Goal: Task Accomplishment & Management: Book appointment/travel/reservation

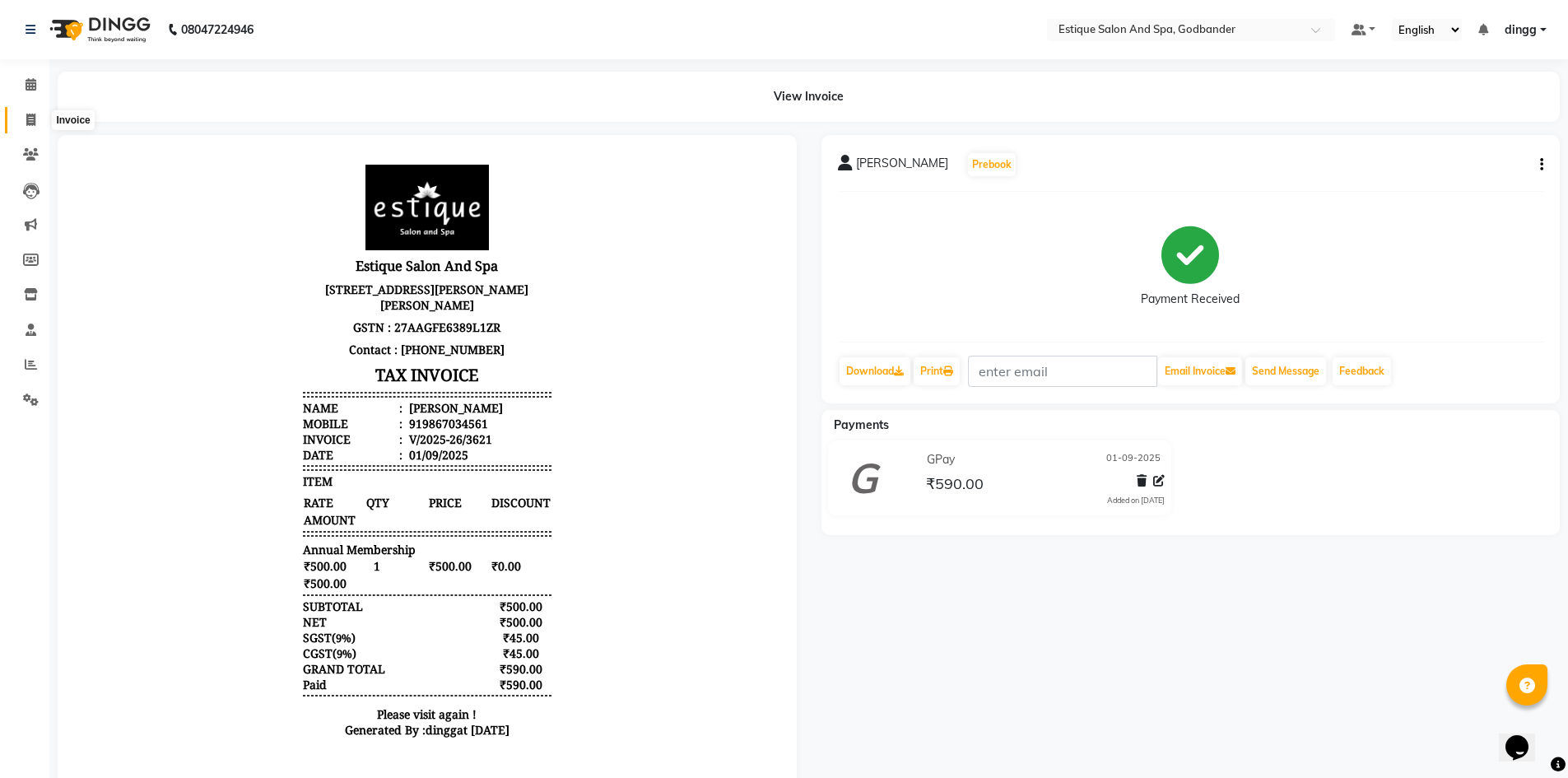
click at [36, 122] on icon at bounding box center [30, 119] width 9 height 12
select select "6103"
select select "service"
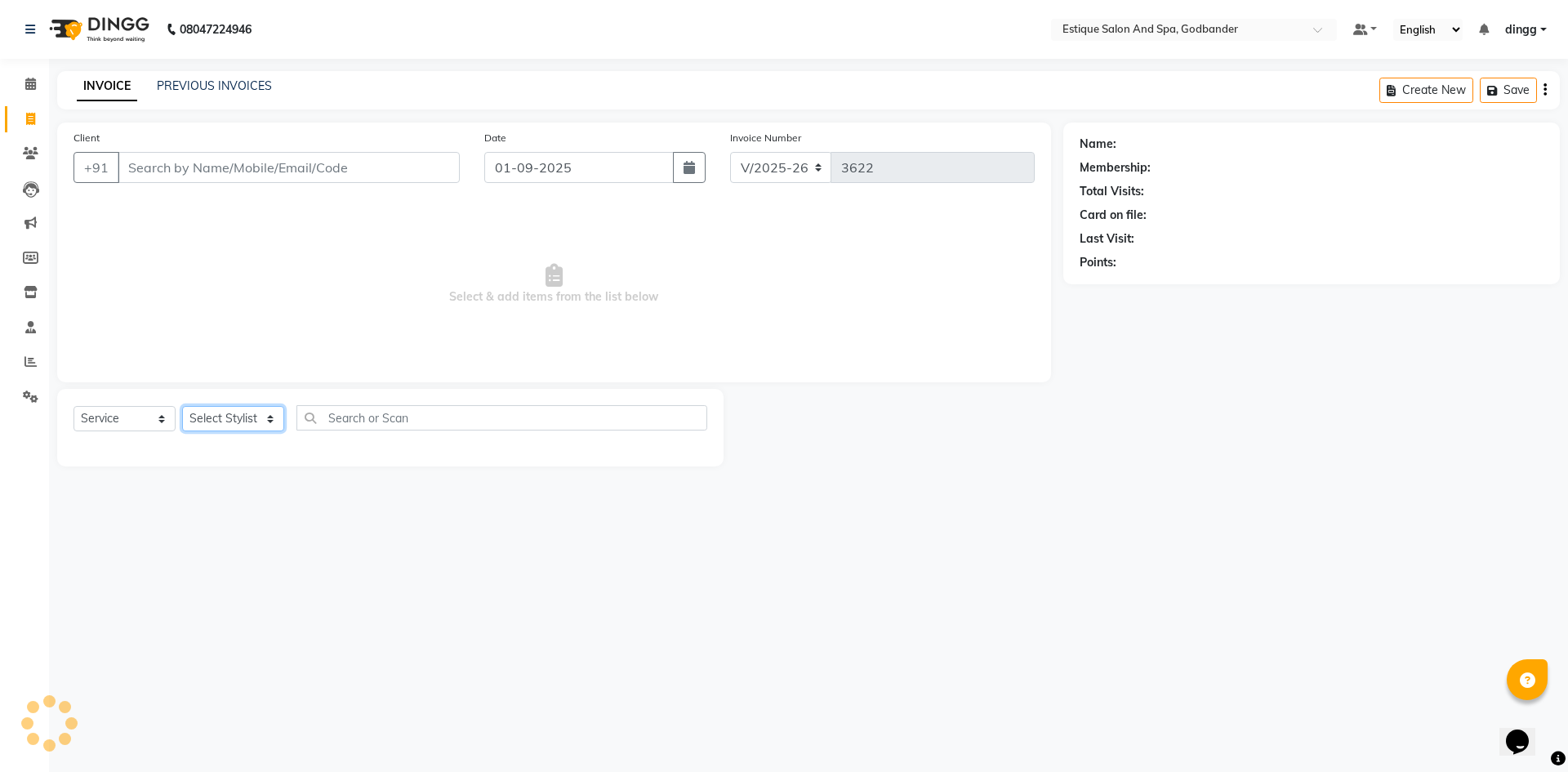
click at [245, 411] on select "Select Stylist" at bounding box center [233, 418] width 102 height 25
click at [244, 410] on select "Select Stylist" at bounding box center [233, 418] width 102 height 25
click at [211, 411] on select "Select Stylist" at bounding box center [233, 418] width 102 height 25
click at [211, 411] on select "Select Stylist Aarti Nails [PERSON_NAME] [PERSON_NAME] Any one Asmi BEAUTY ding…" at bounding box center [239, 418] width 112 height 25
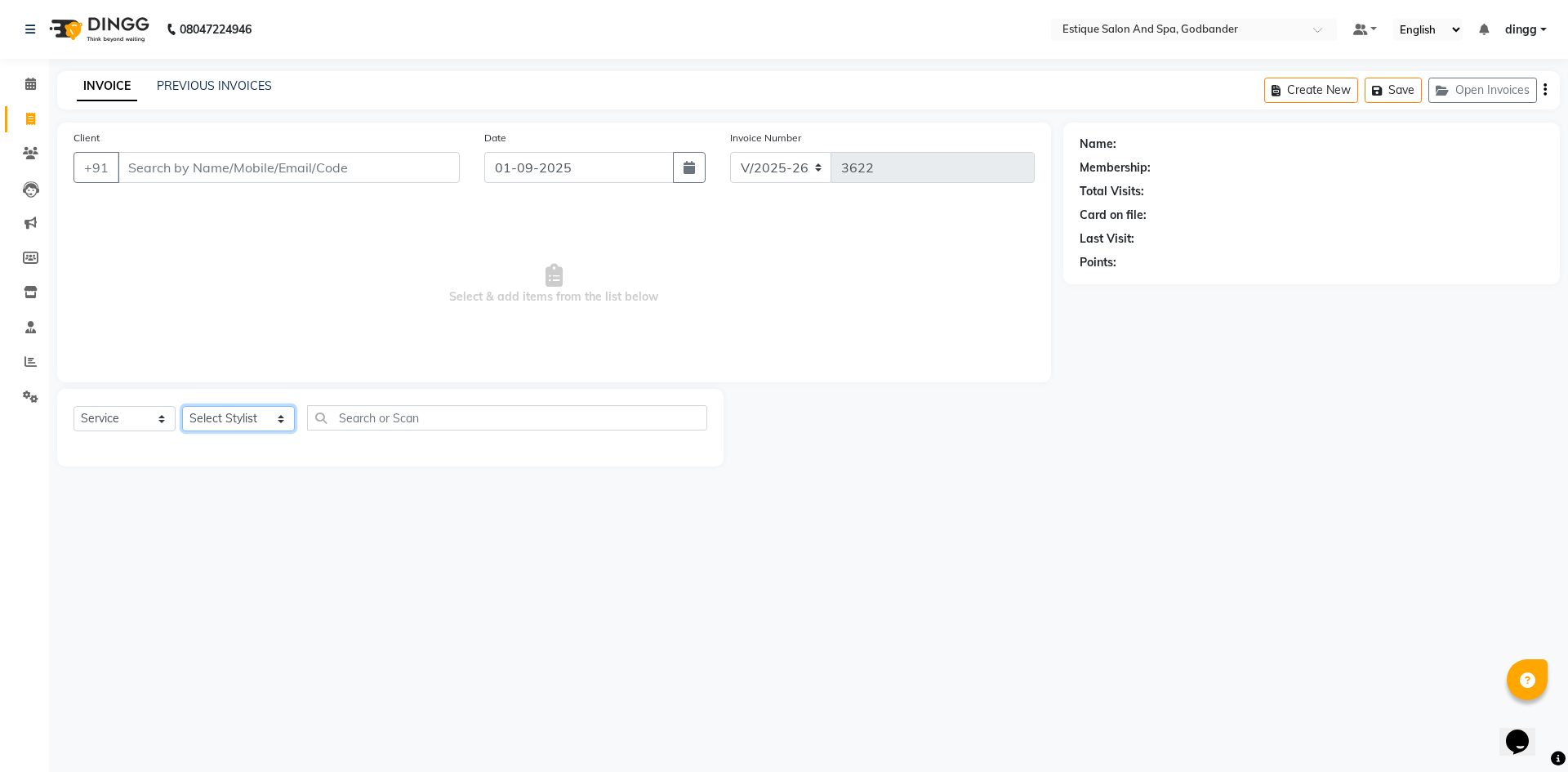
select select "88988"
click at [182, 406] on select "Select Stylist Aarti Nails [PERSON_NAME] [PERSON_NAME] Any one Asmi BEAUTY ding…" at bounding box center [239, 418] width 112 height 25
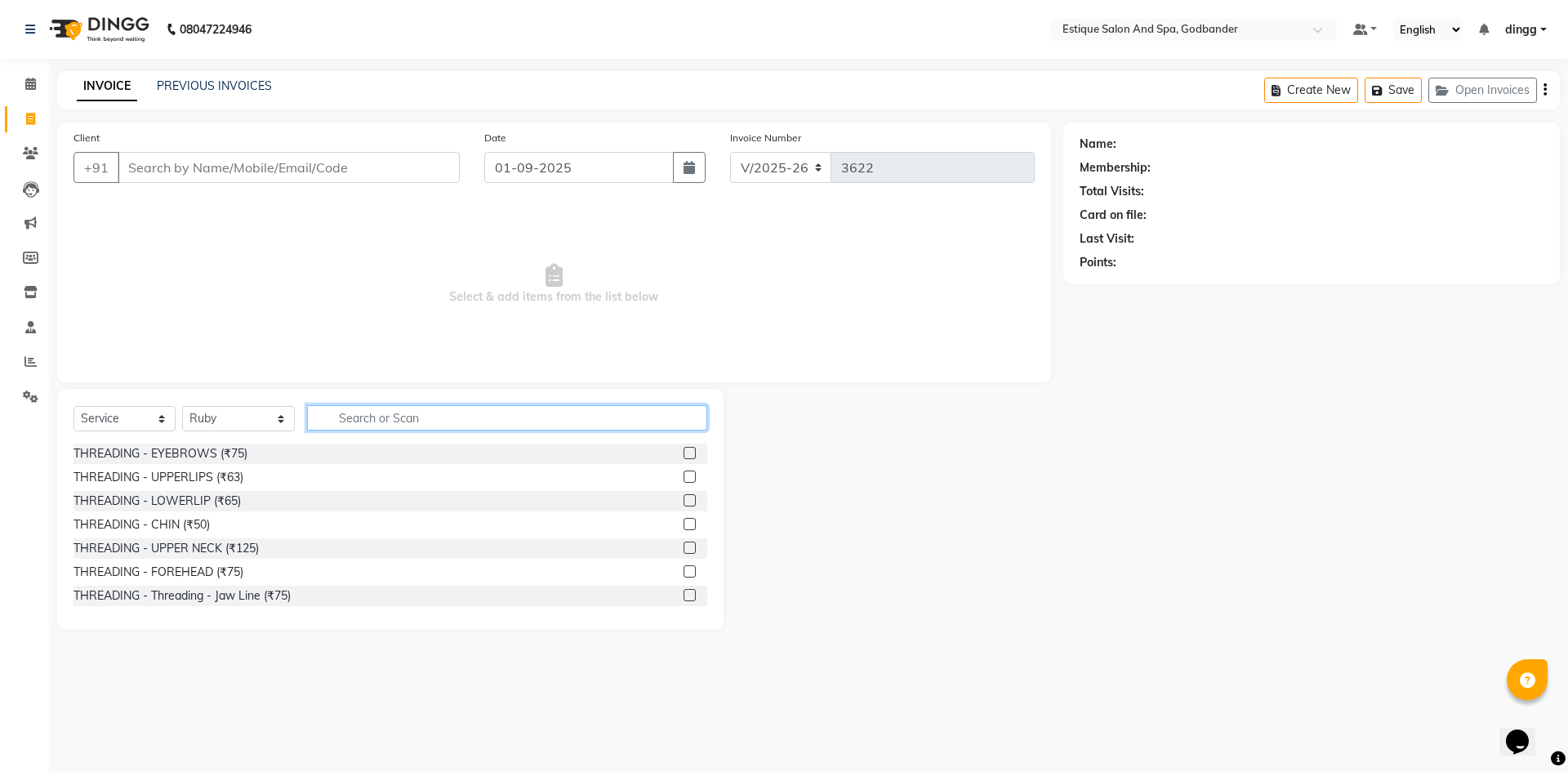
click at [359, 417] on input "text" at bounding box center [507, 418] width 400 height 25
click at [684, 449] on label at bounding box center [690, 453] width 12 height 12
click at [684, 449] on input "checkbox" at bounding box center [689, 454] width 10 height 10
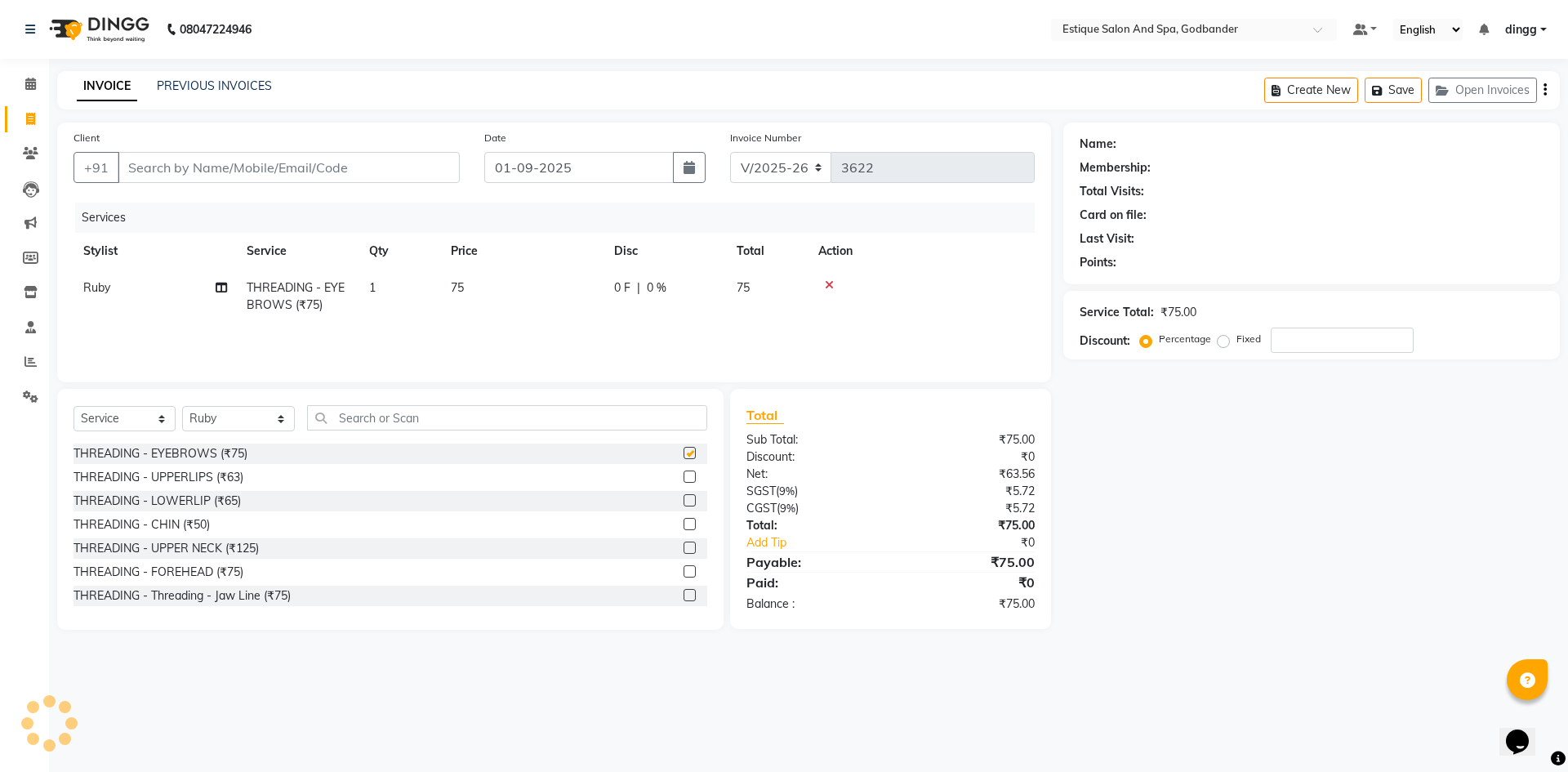
checkbox input "false"
click at [684, 474] on label at bounding box center [690, 476] width 12 height 12
click at [684, 474] on input "checkbox" at bounding box center [689, 477] width 10 height 10
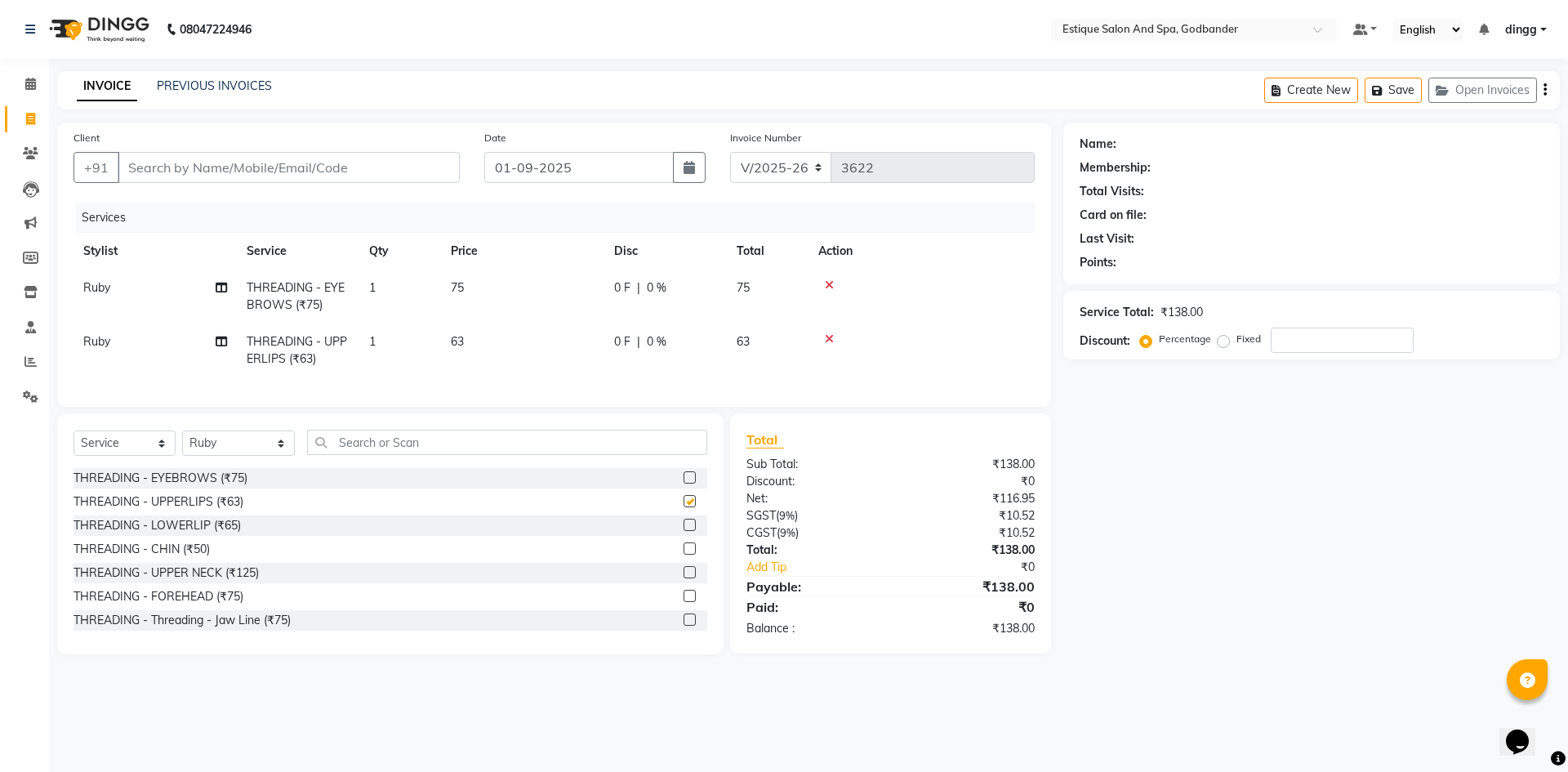
checkbox input "false"
click at [405, 453] on input "text" at bounding box center [507, 442] width 400 height 25
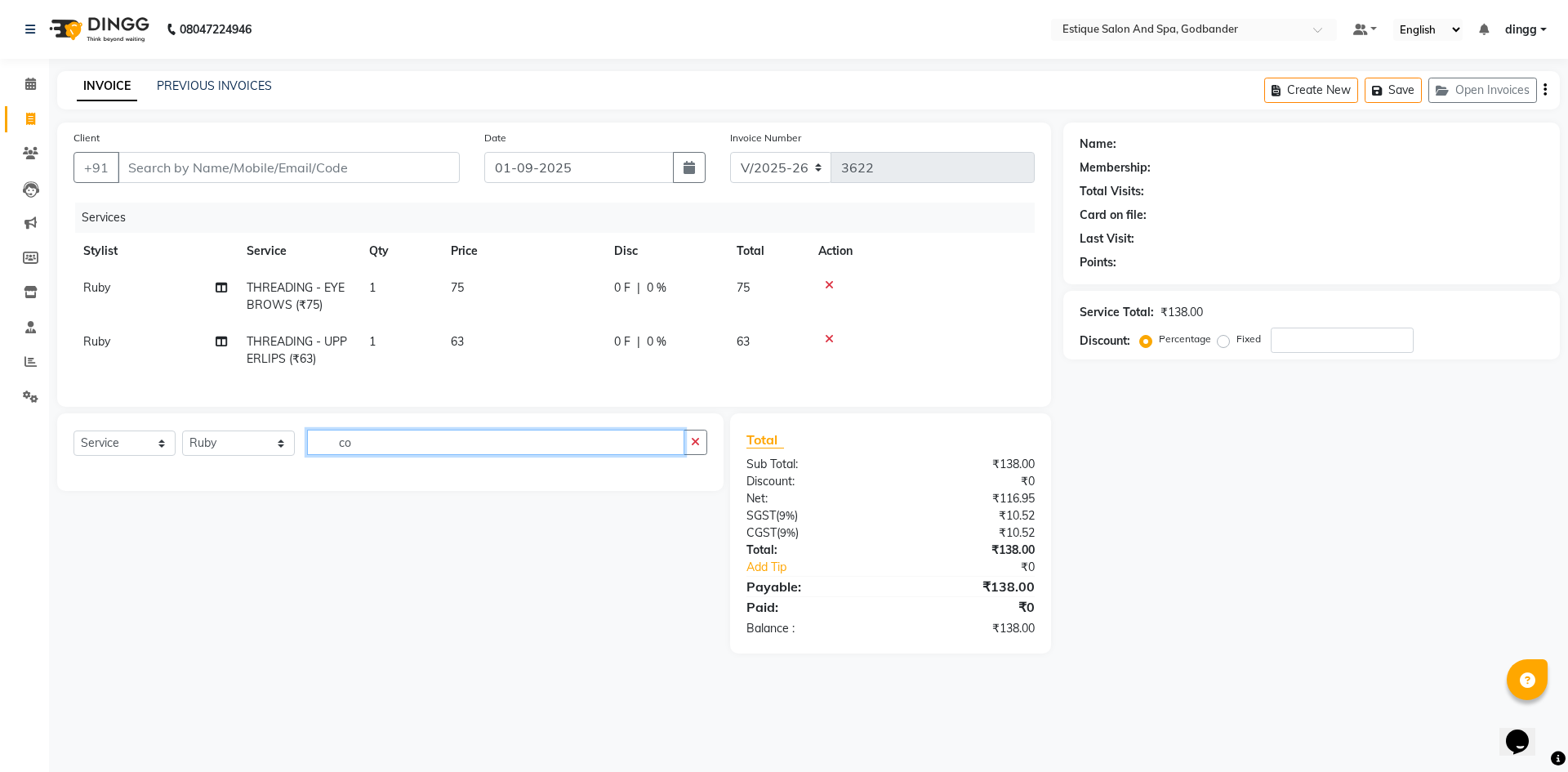
type input "c"
type input "d"
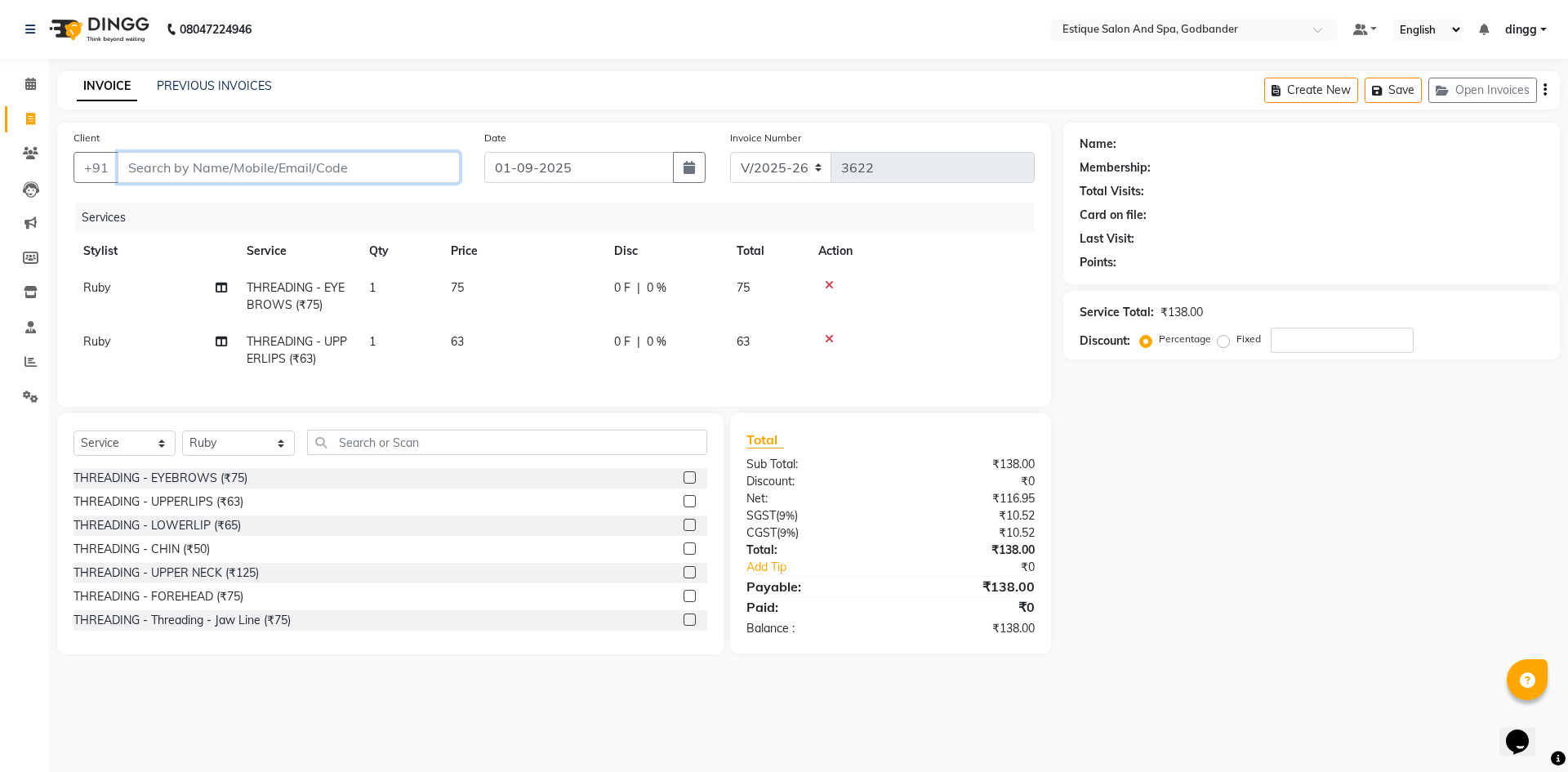
click at [225, 166] on input "Client" at bounding box center [289, 168] width 342 height 31
type input "9"
type input "0"
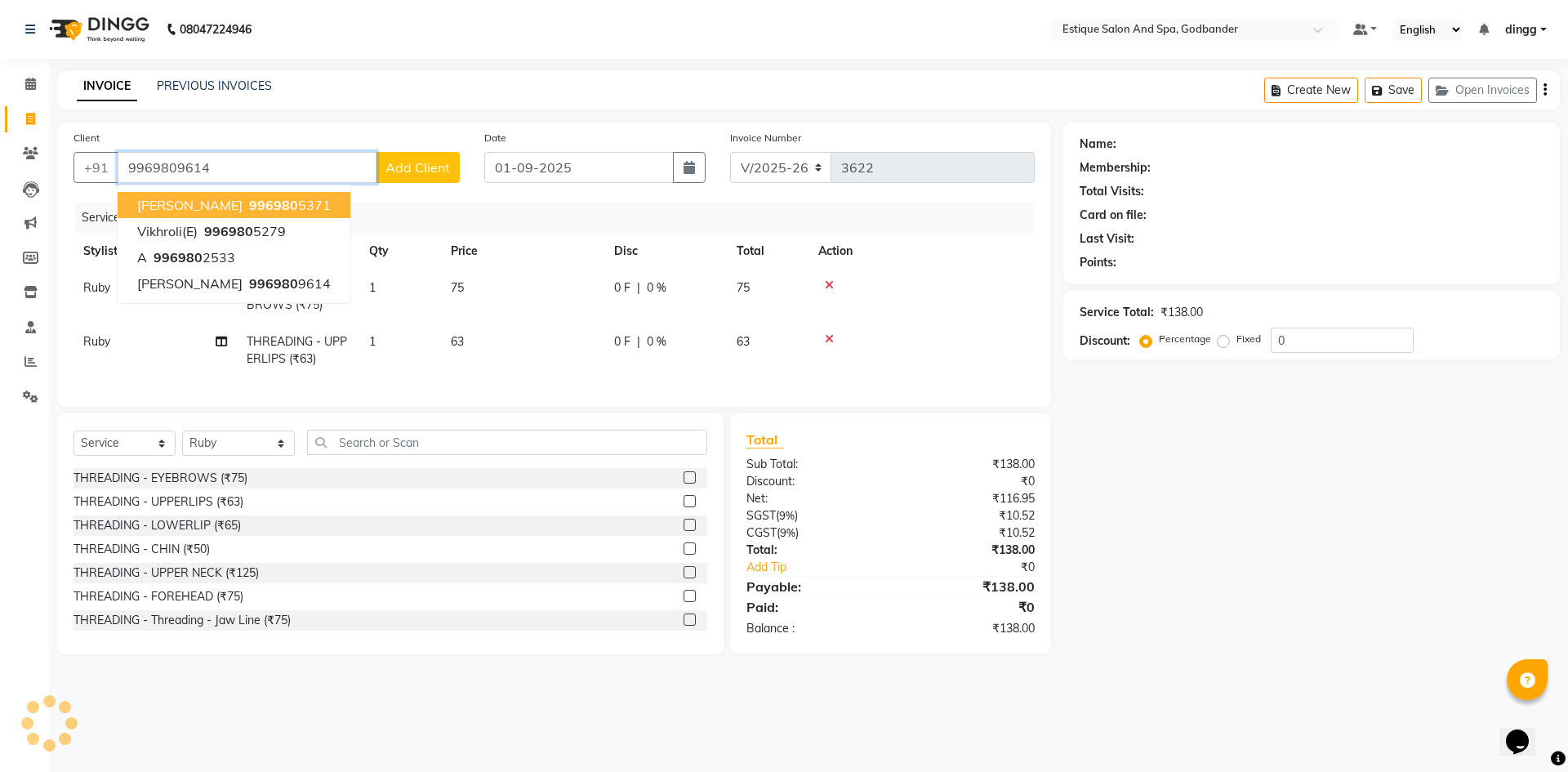
type input "9969809614"
select select "1: Object"
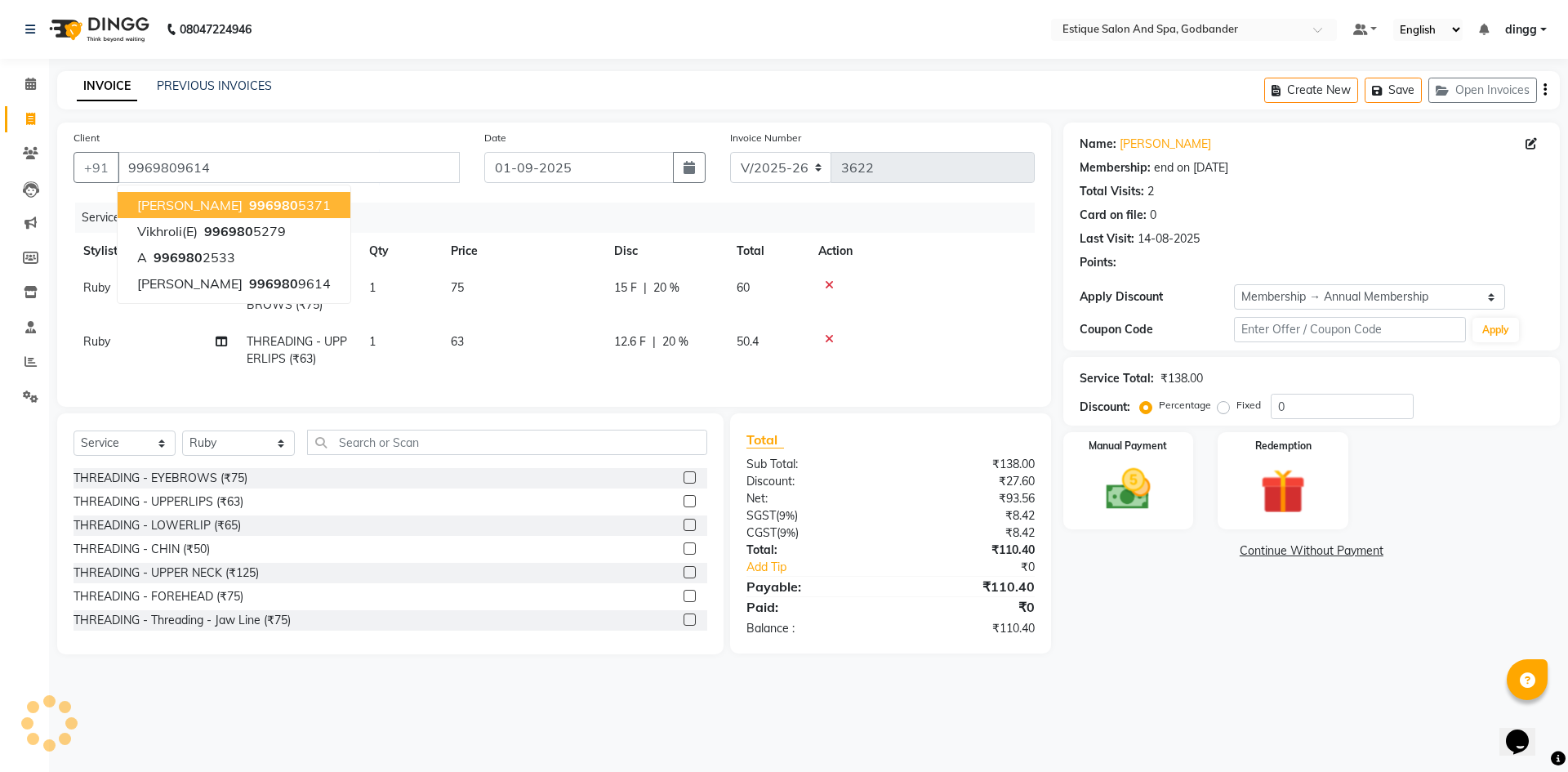
type input "20"
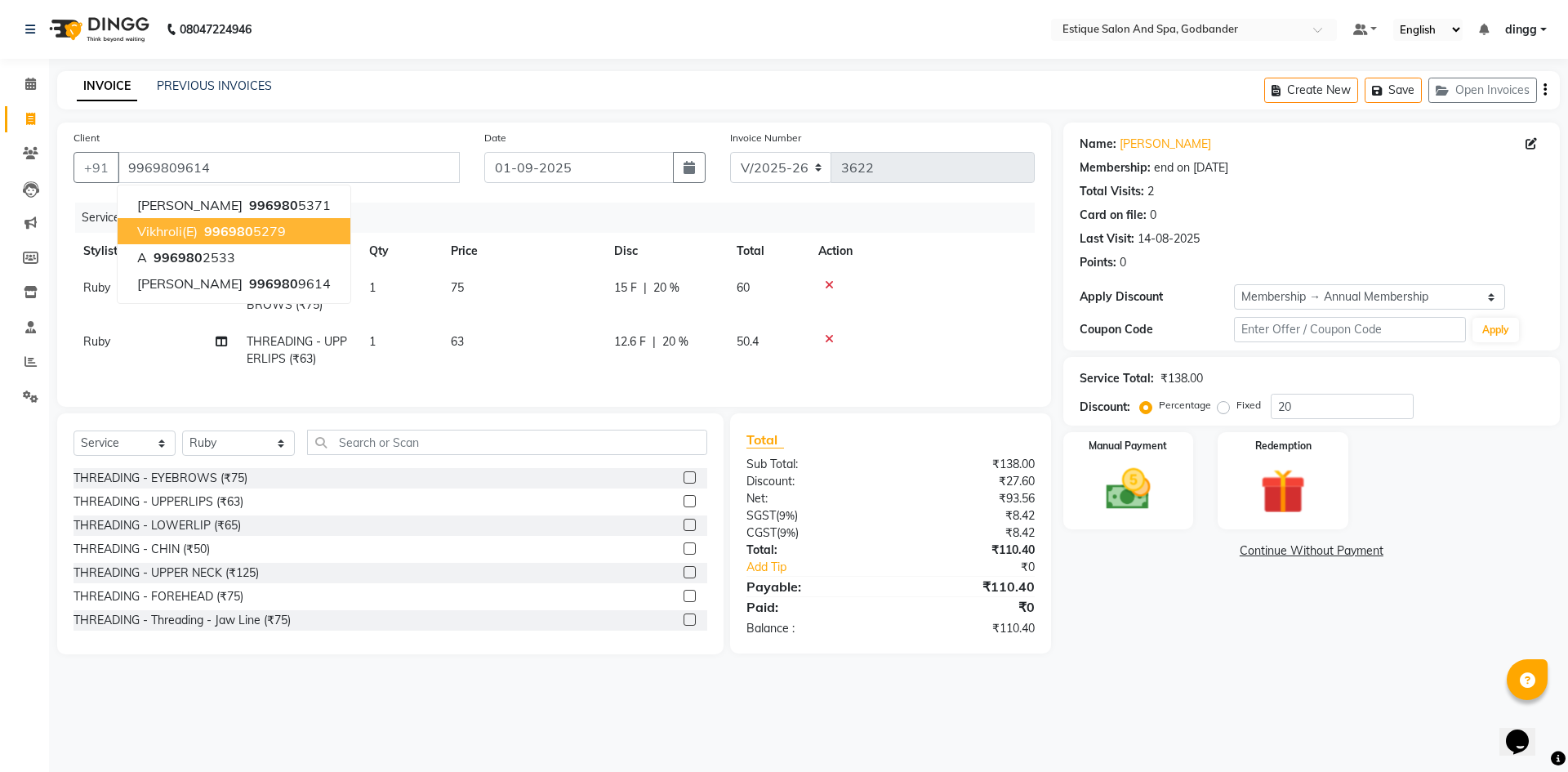
click at [1214, 623] on div "Name: [PERSON_NAME] Membership: end on [DATE] Total Visits: 2 Card on file: 0 L…" at bounding box center [1317, 388] width 509 height 532
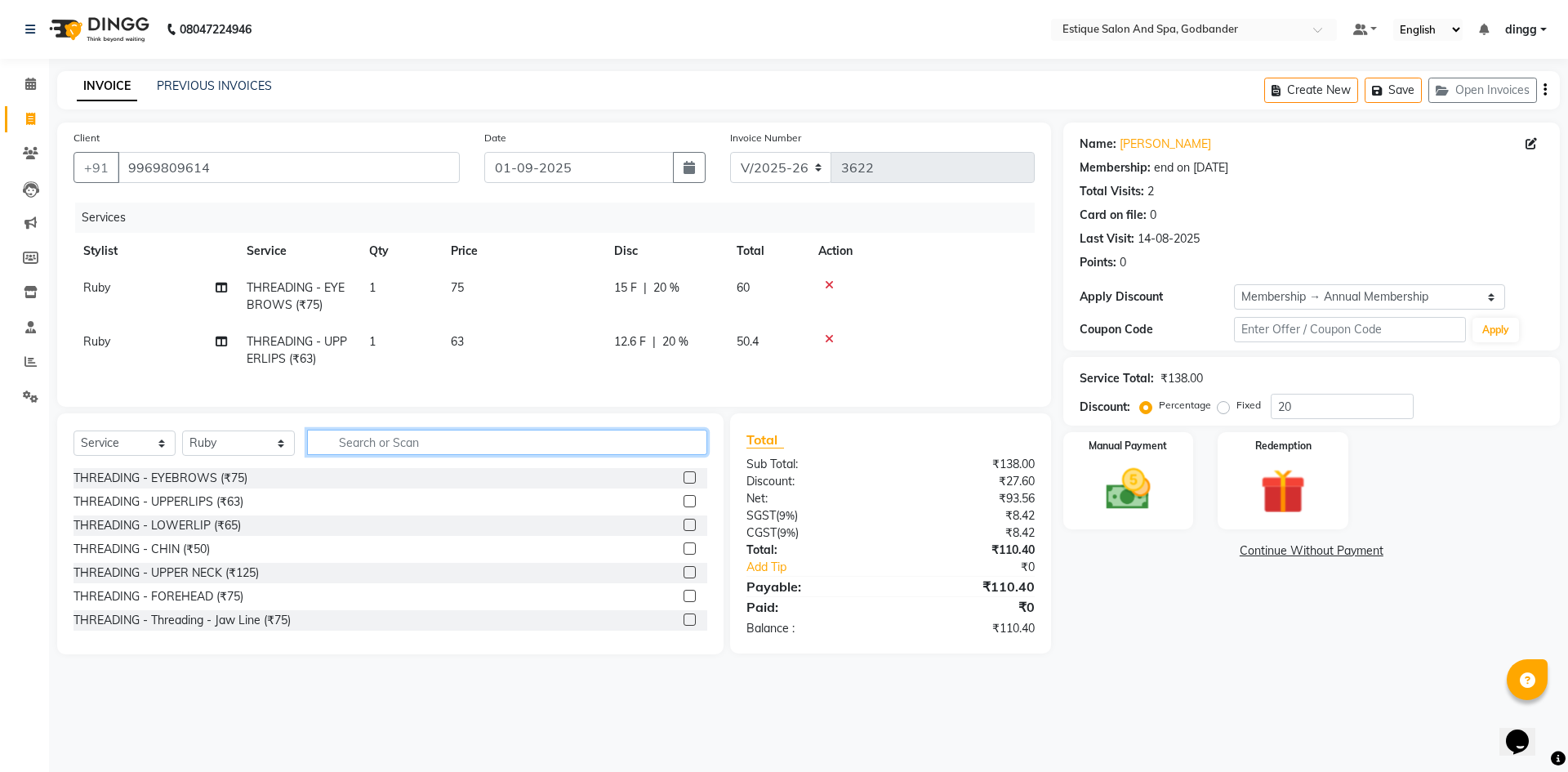
click at [339, 455] on input "text" at bounding box center [507, 442] width 400 height 25
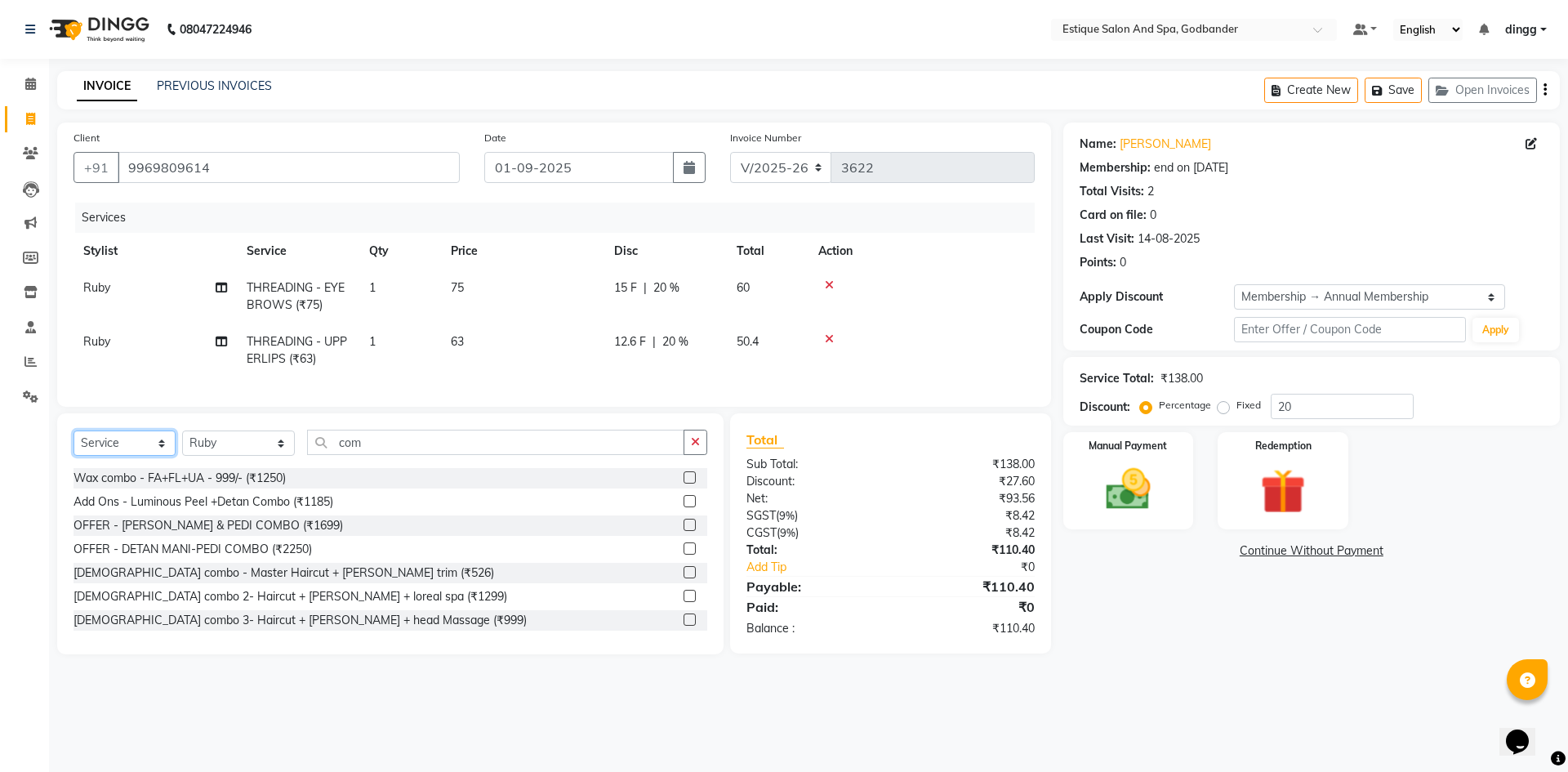
click at [114, 455] on select "Select Service Product Membership Package Voucher Prepaid Gift Card" at bounding box center [124, 443] width 102 height 25
click at [73, 443] on select "Select Service Product Membership Package Voucher Prepaid Gift Card" at bounding box center [124, 443] width 102 height 25
click at [361, 455] on input "com" at bounding box center [495, 442] width 377 height 25
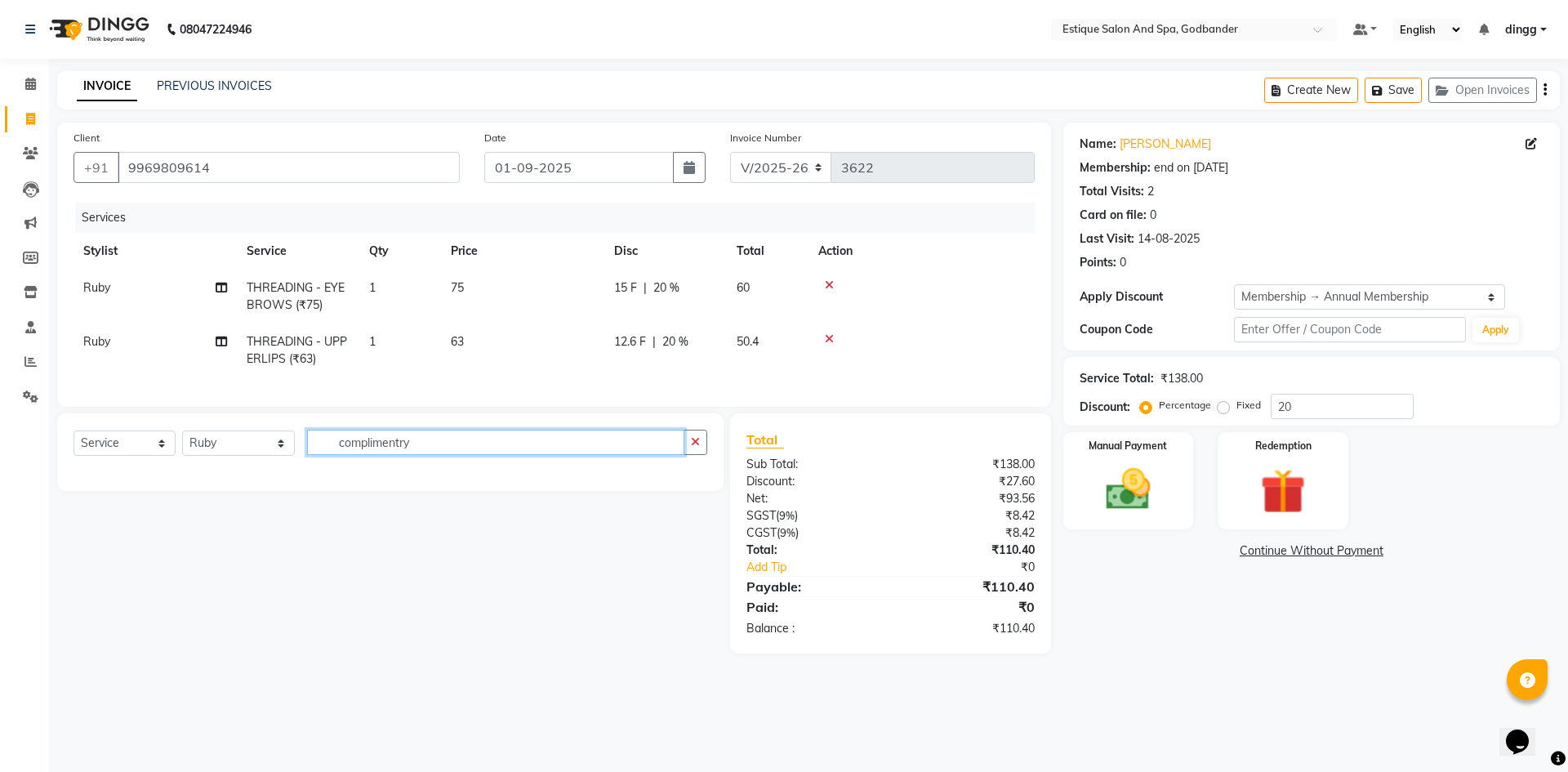
drag, startPoint x: 511, startPoint y: 446, endPoint x: 308, endPoint y: 463, distance: 203.7
click at [308, 455] on input "complimentry" at bounding box center [495, 442] width 377 height 25
type input "d"
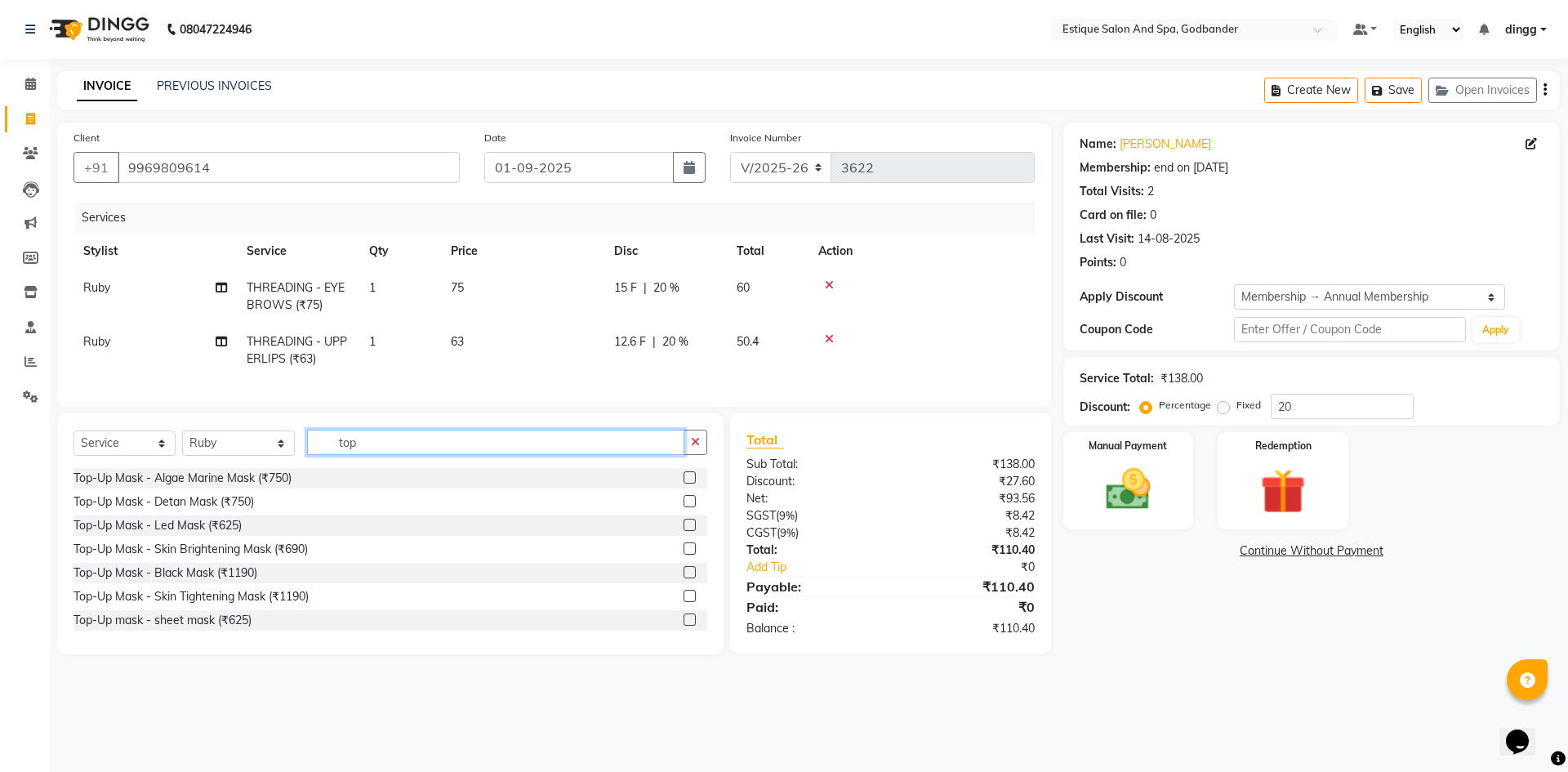
type input "top"
click at [671, 510] on div "Top-Up Mask - Detan Mask (₹750)" at bounding box center [390, 502] width 634 height 21
click at [684, 507] on label at bounding box center [690, 501] width 12 height 12
click at [684, 507] on input "checkbox" at bounding box center [689, 501] width 10 height 10
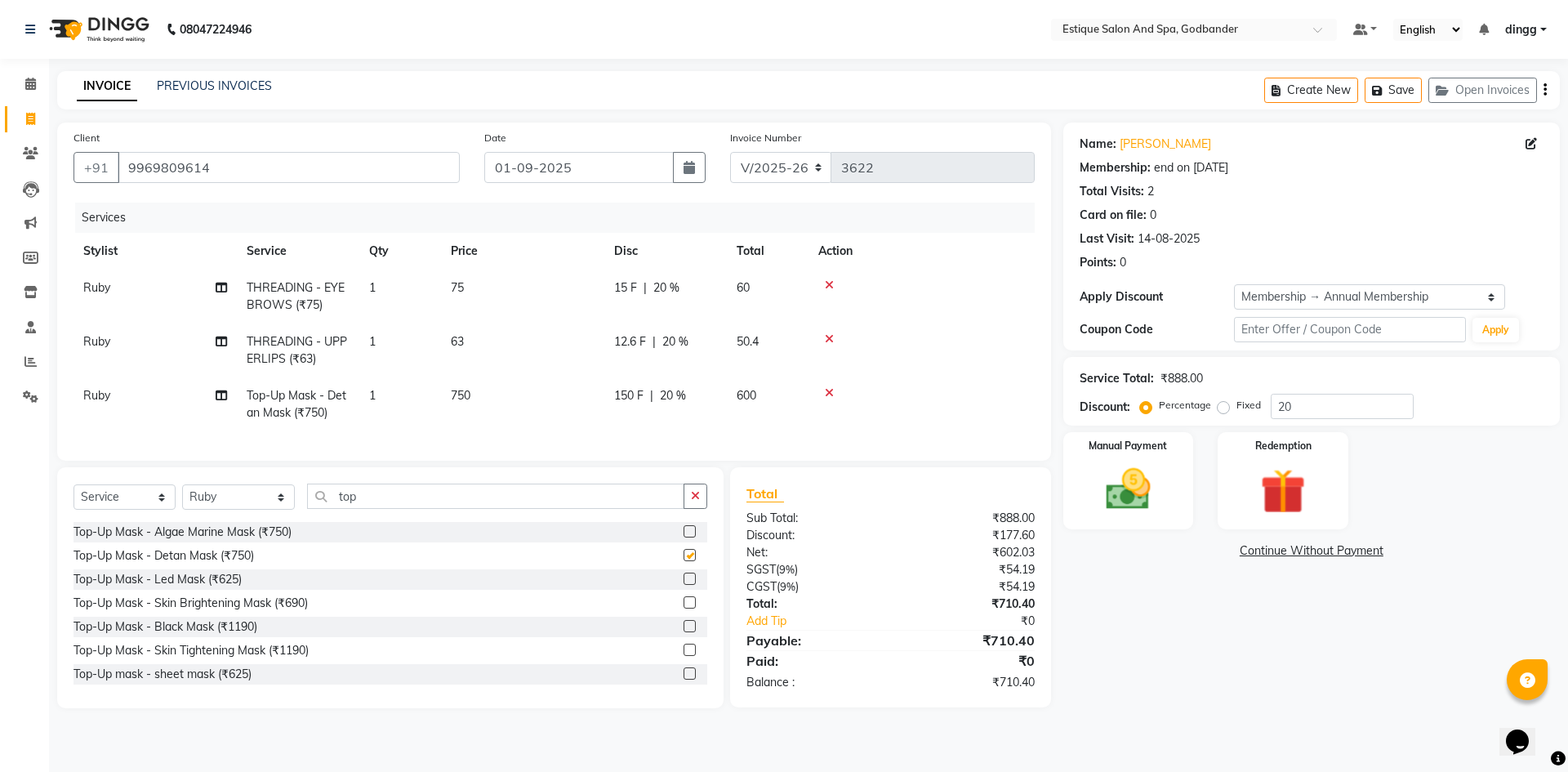
checkbox input "false"
click at [828, 388] on icon at bounding box center [829, 392] width 9 height 11
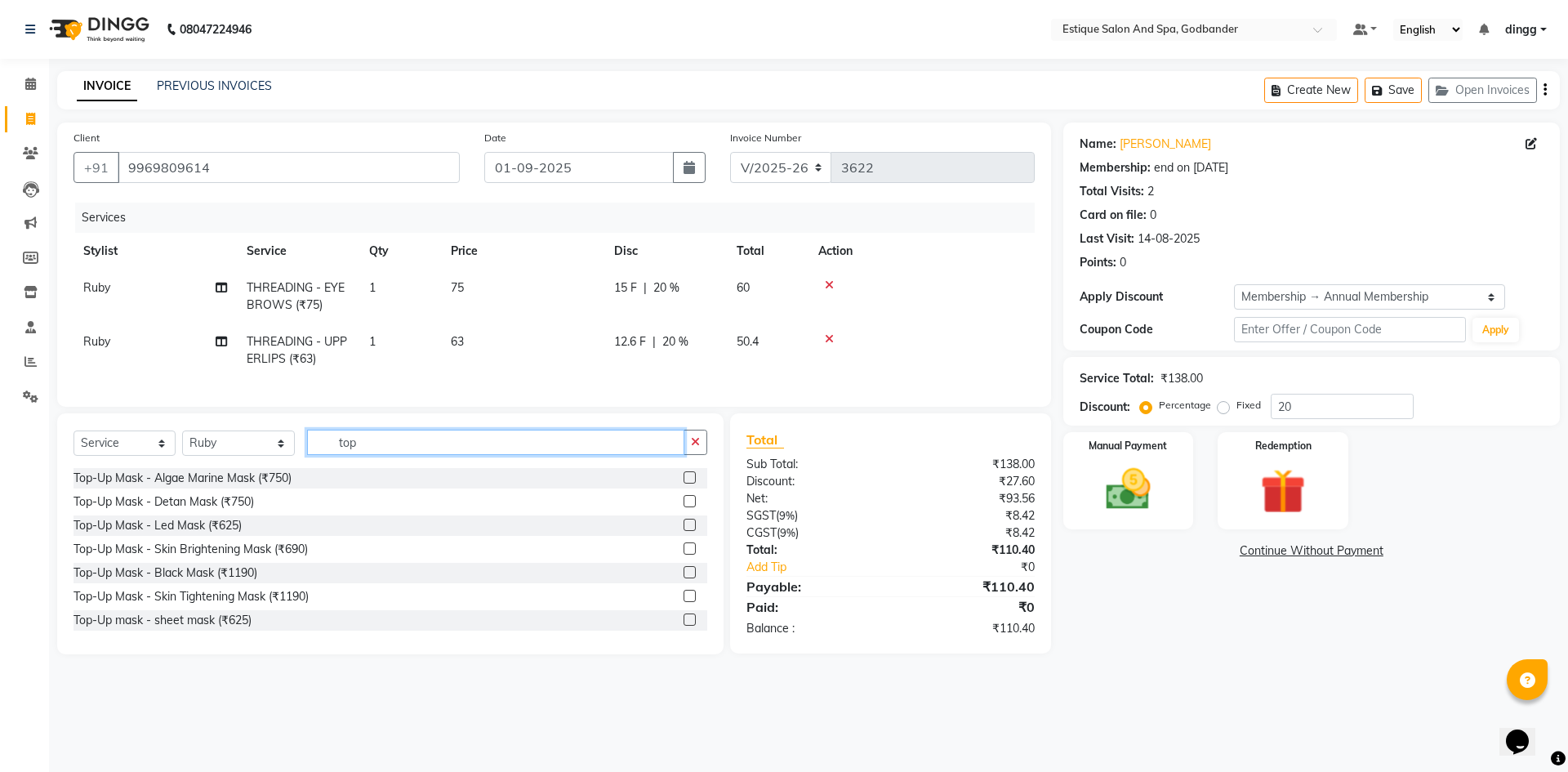
drag, startPoint x: 424, startPoint y: 450, endPoint x: 273, endPoint y: 468, distance: 152.1
click at [273, 468] on div "Select Service Product Membership Package Voucher Prepaid Gift Card Select Styl…" at bounding box center [390, 449] width 634 height 38
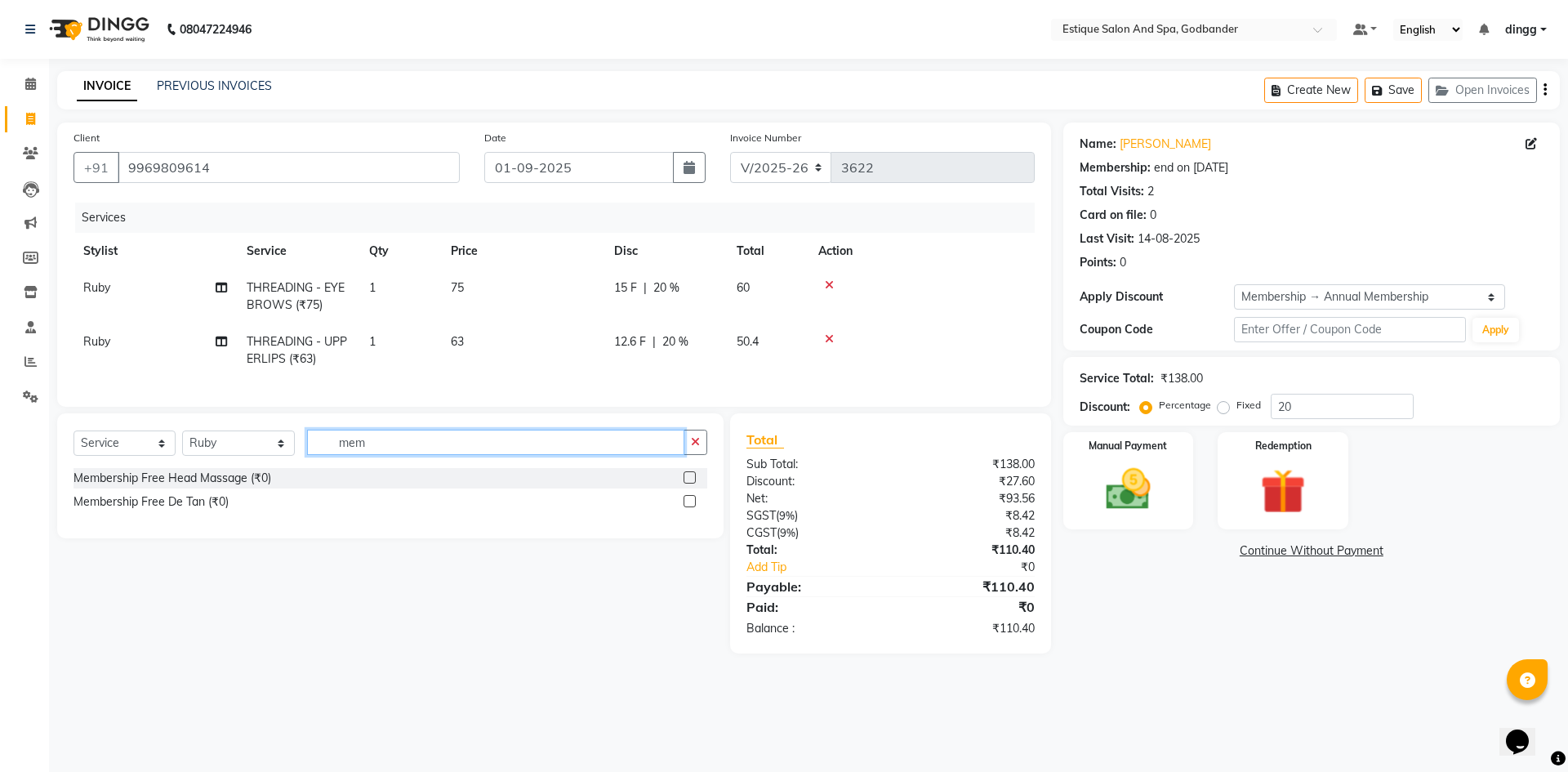
type input "mem"
click at [687, 505] on div at bounding box center [695, 502] width 23 height 21
click at [685, 507] on label at bounding box center [690, 501] width 12 height 12
click at [685, 507] on input "checkbox" at bounding box center [689, 501] width 10 height 10
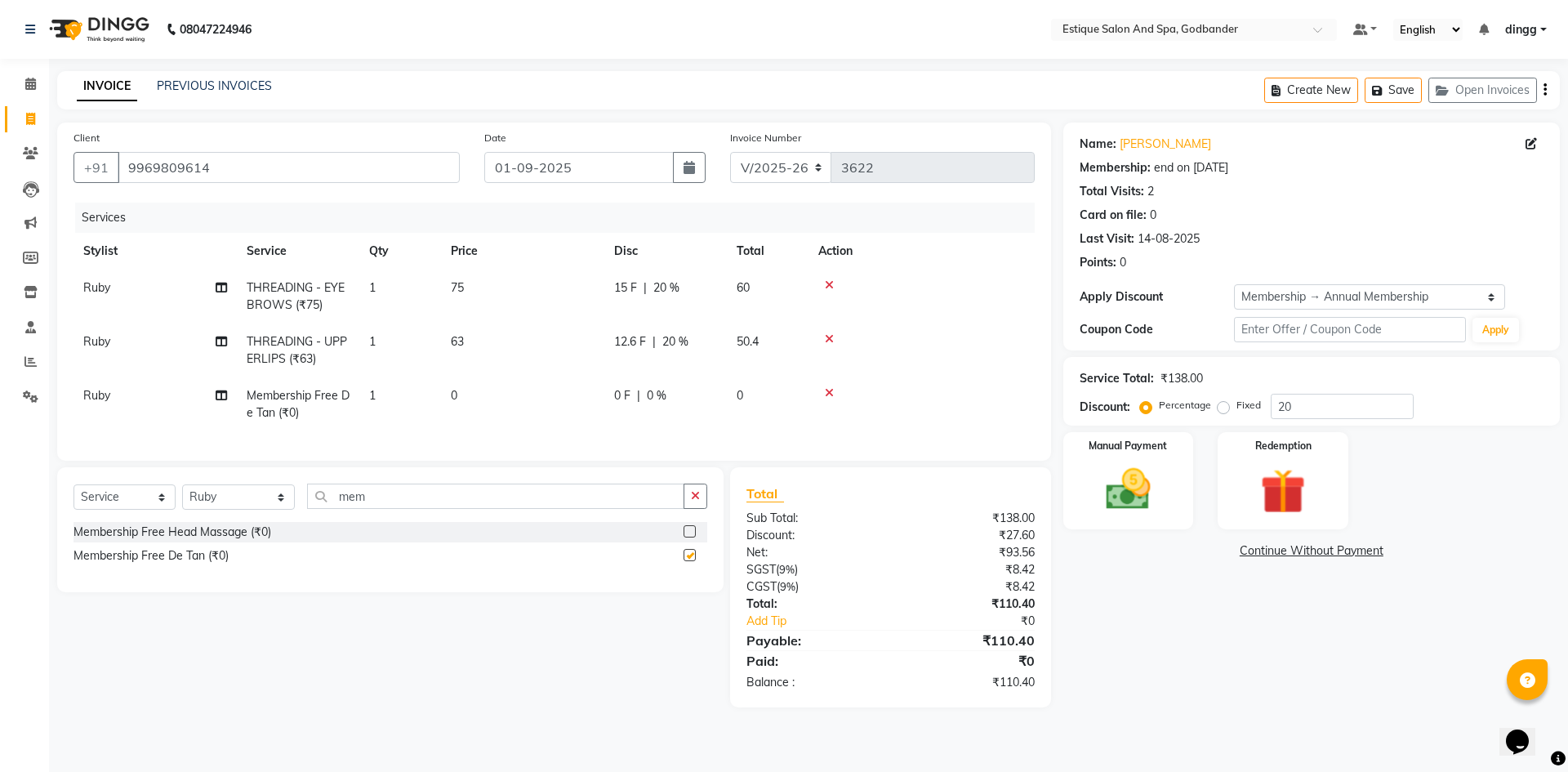
checkbox input "false"
click at [1142, 499] on img at bounding box center [1128, 489] width 76 height 54
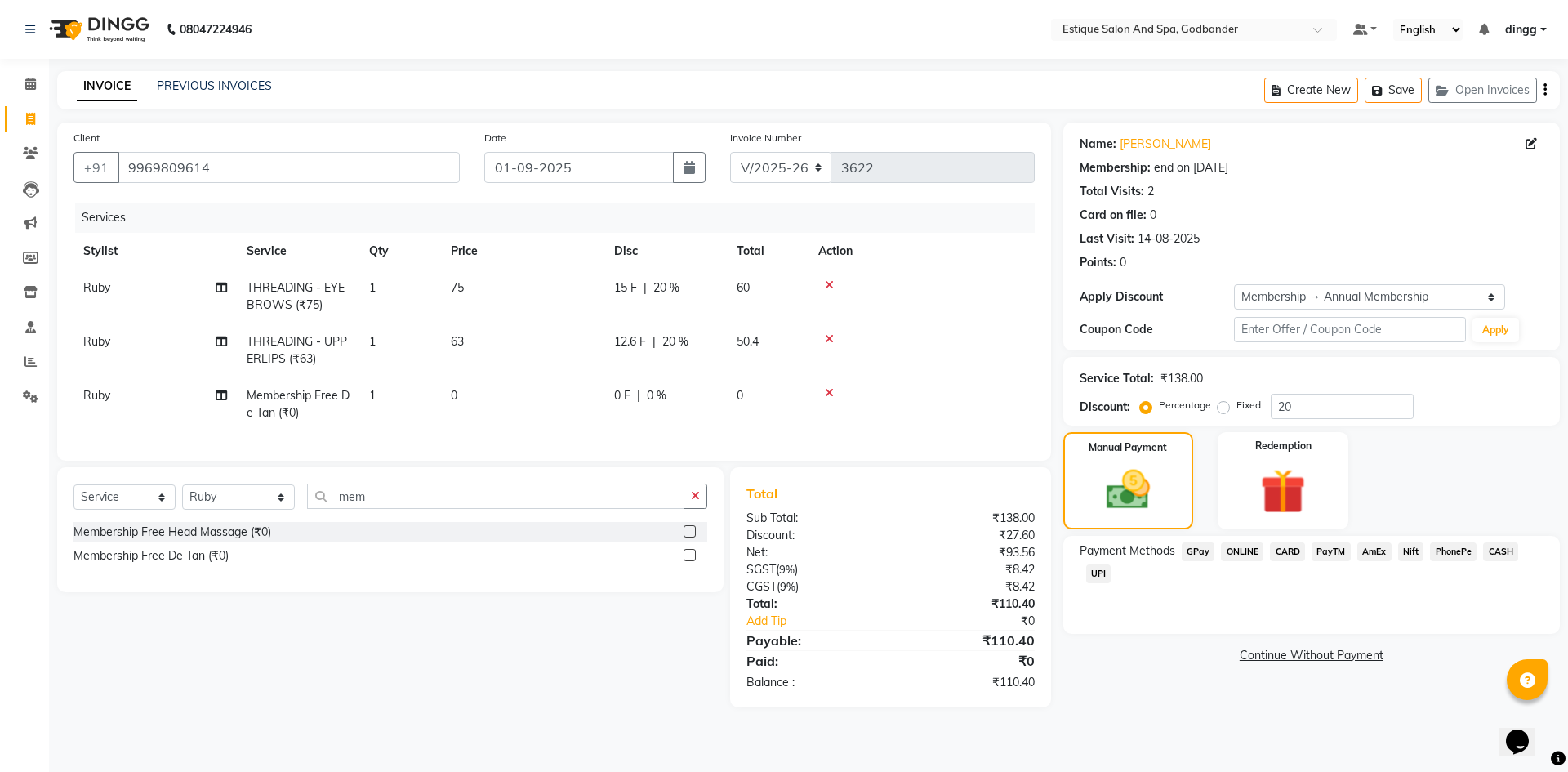
drag, startPoint x: 1509, startPoint y: 549, endPoint x: 1500, endPoint y: 584, distance: 36.1
click at [1508, 550] on span "CASH" at bounding box center [1501, 552] width 35 height 19
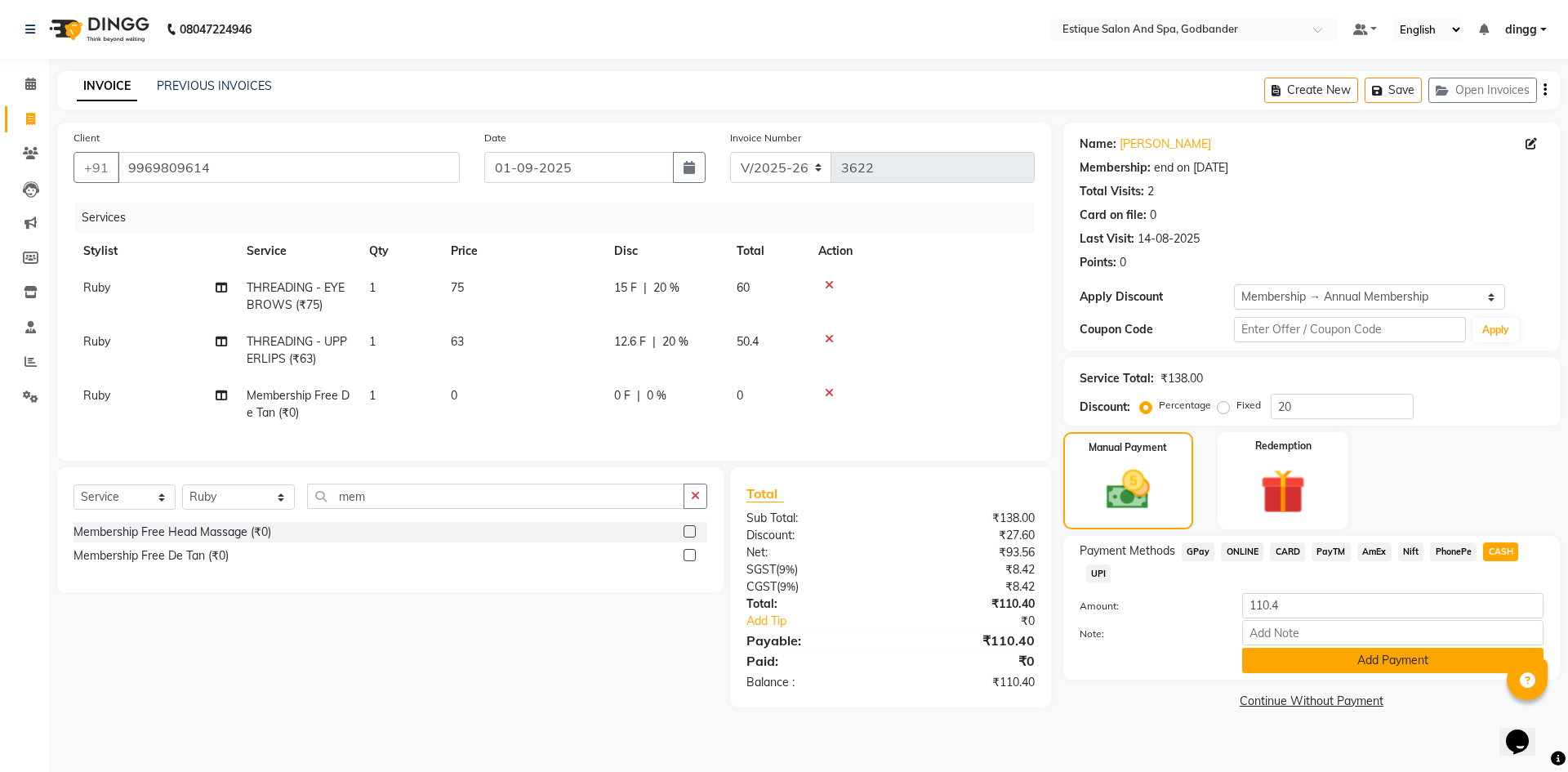
click at [1455, 661] on button "Add Payment" at bounding box center [1393, 660] width 302 height 25
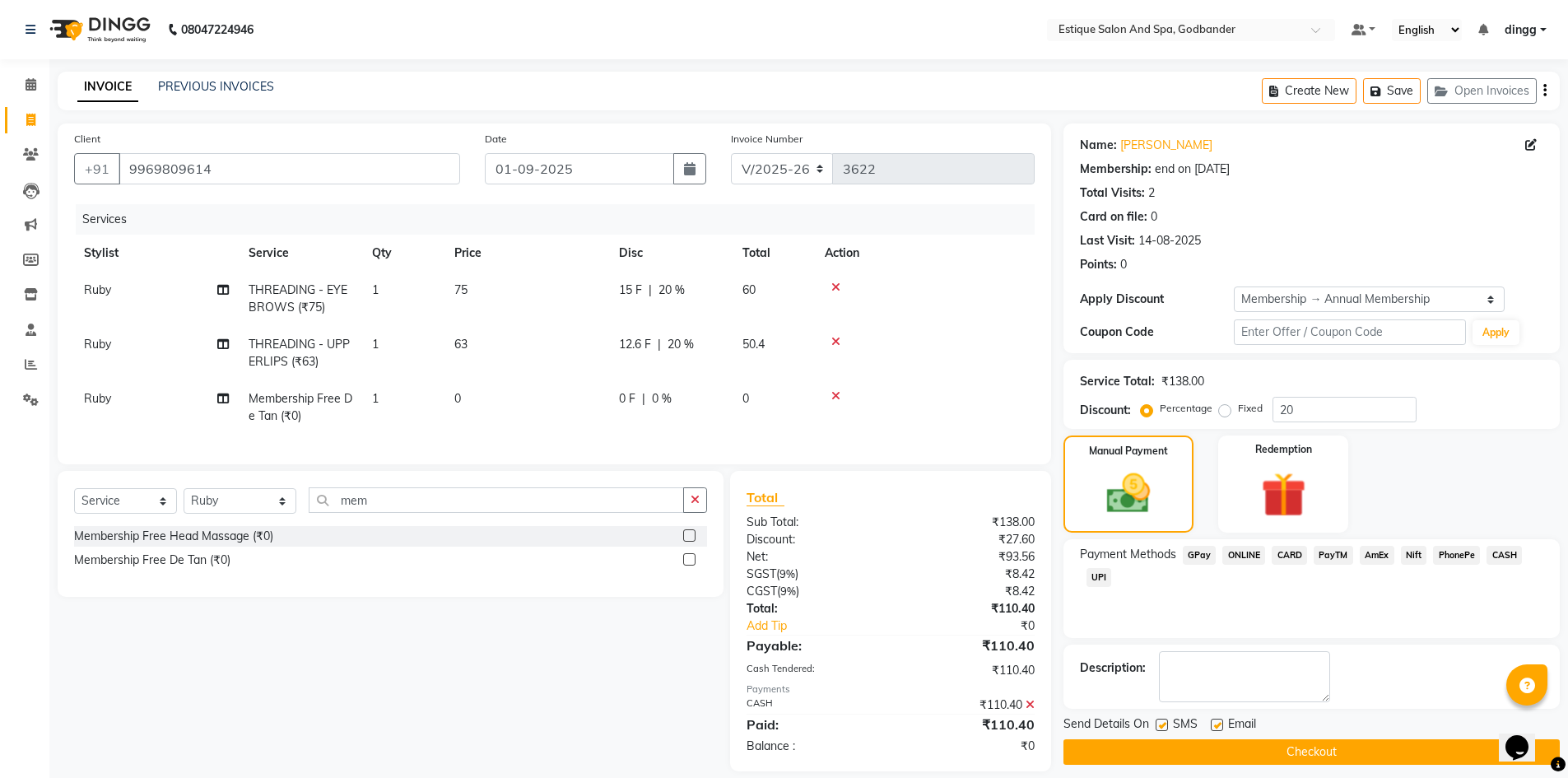
click at [1456, 754] on button "Checkout" at bounding box center [1312, 751] width 497 height 25
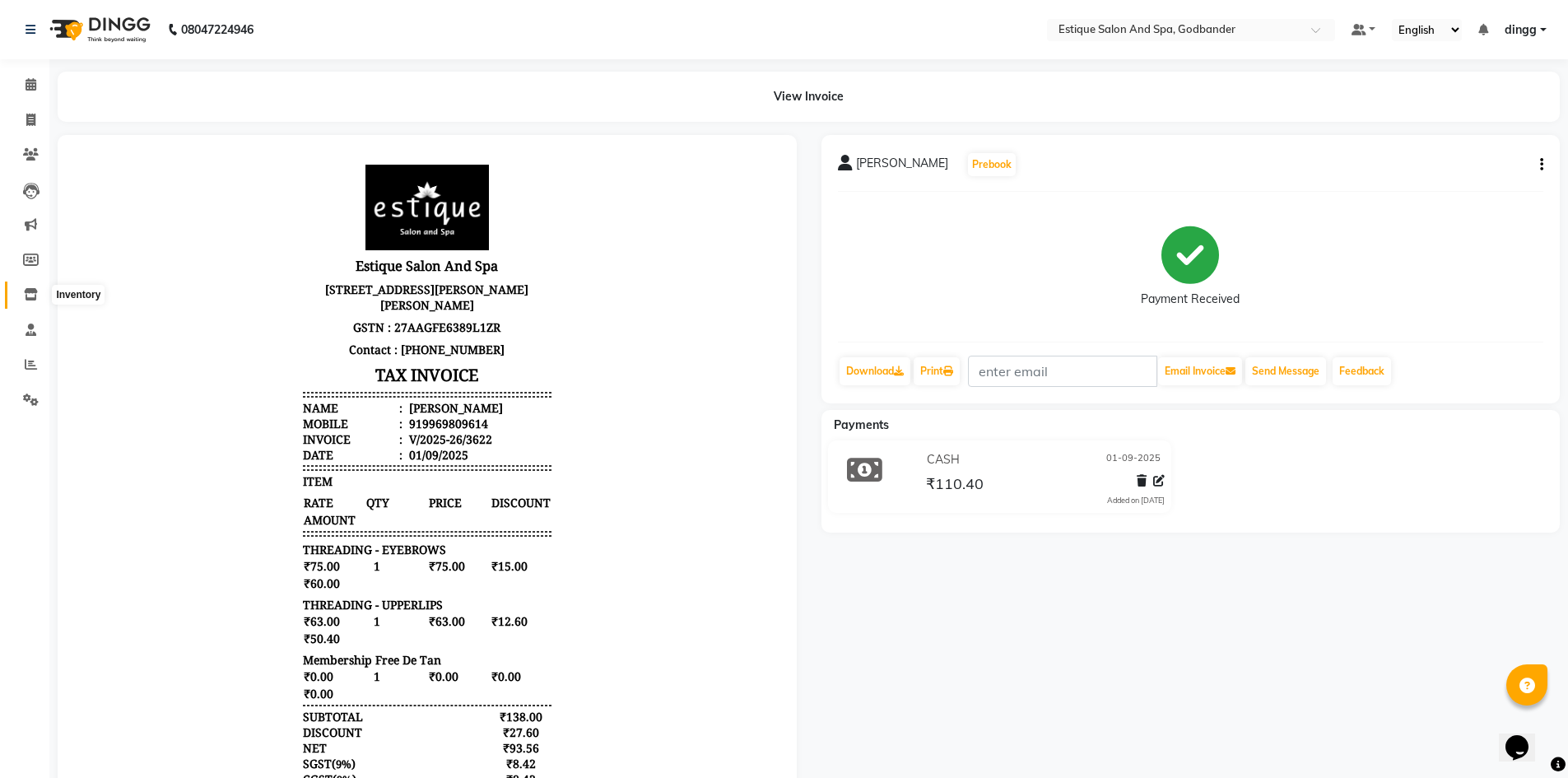
click at [29, 291] on icon at bounding box center [30, 294] width 14 height 12
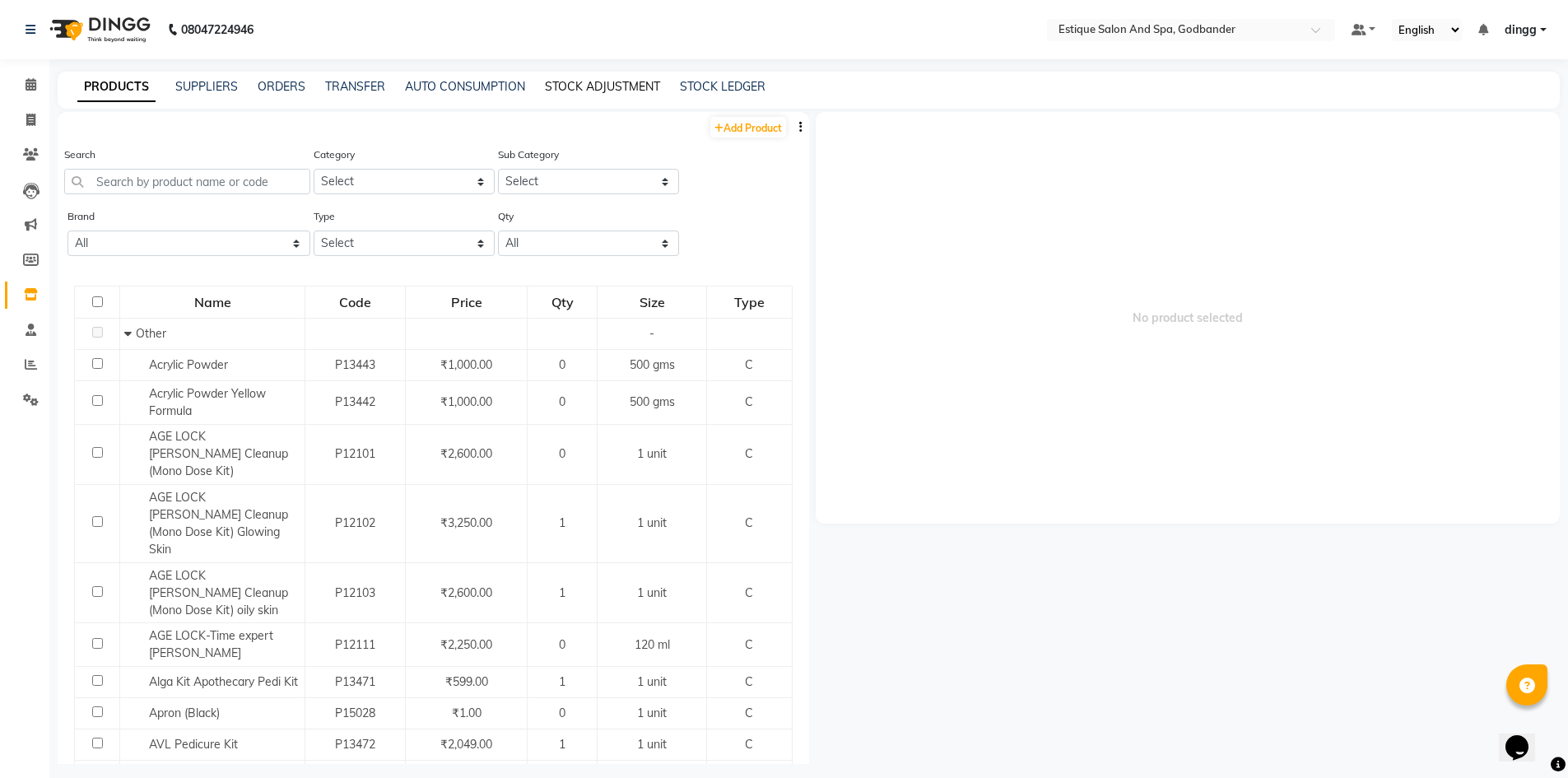
click at [625, 82] on link "STOCK ADJUSTMENT" at bounding box center [602, 86] width 115 height 15
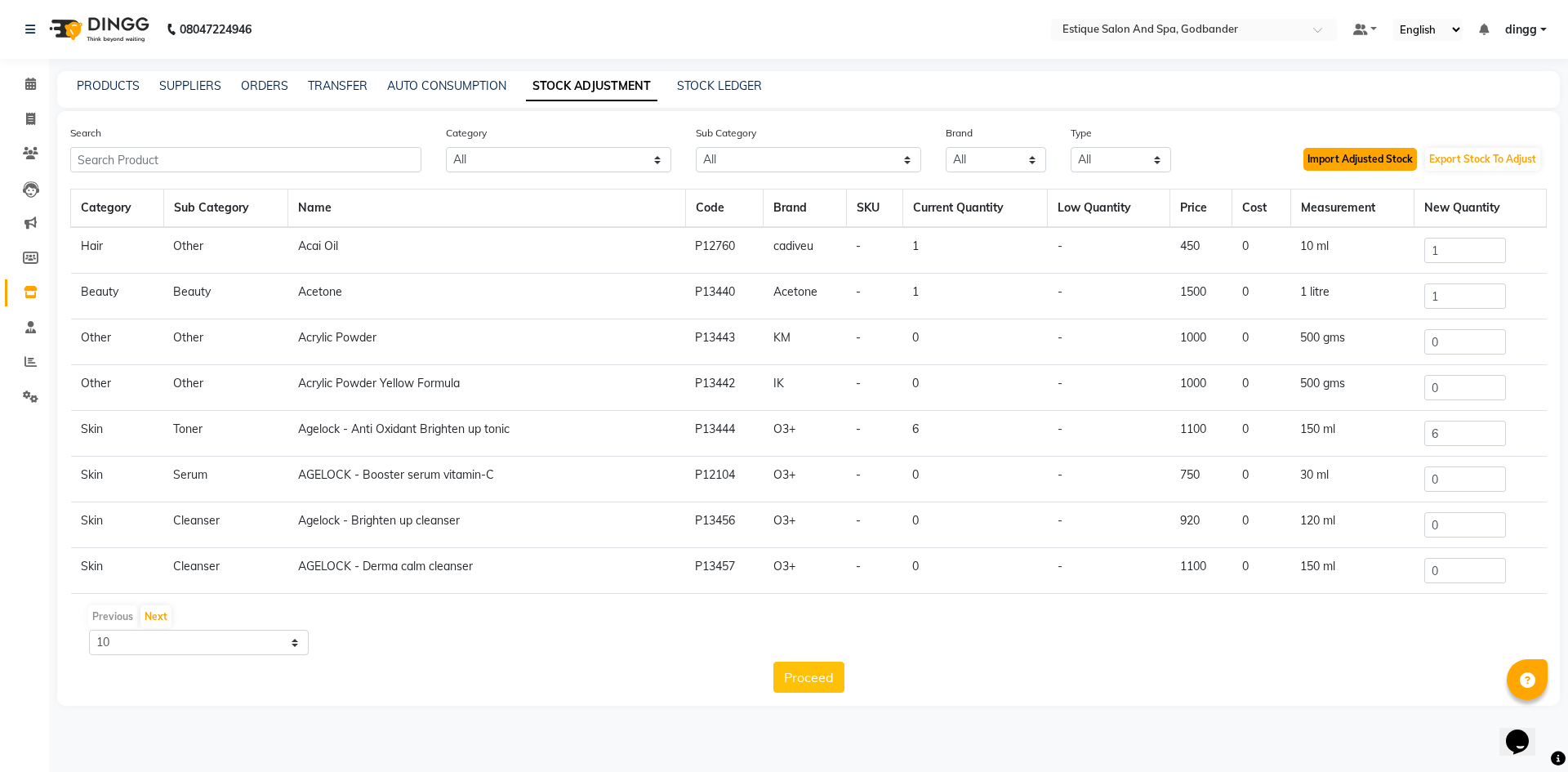
click at [1356, 150] on button "Import Adjusted Stock" at bounding box center [1360, 159] width 113 height 22
type input "5"
type input "1"
type input "10"
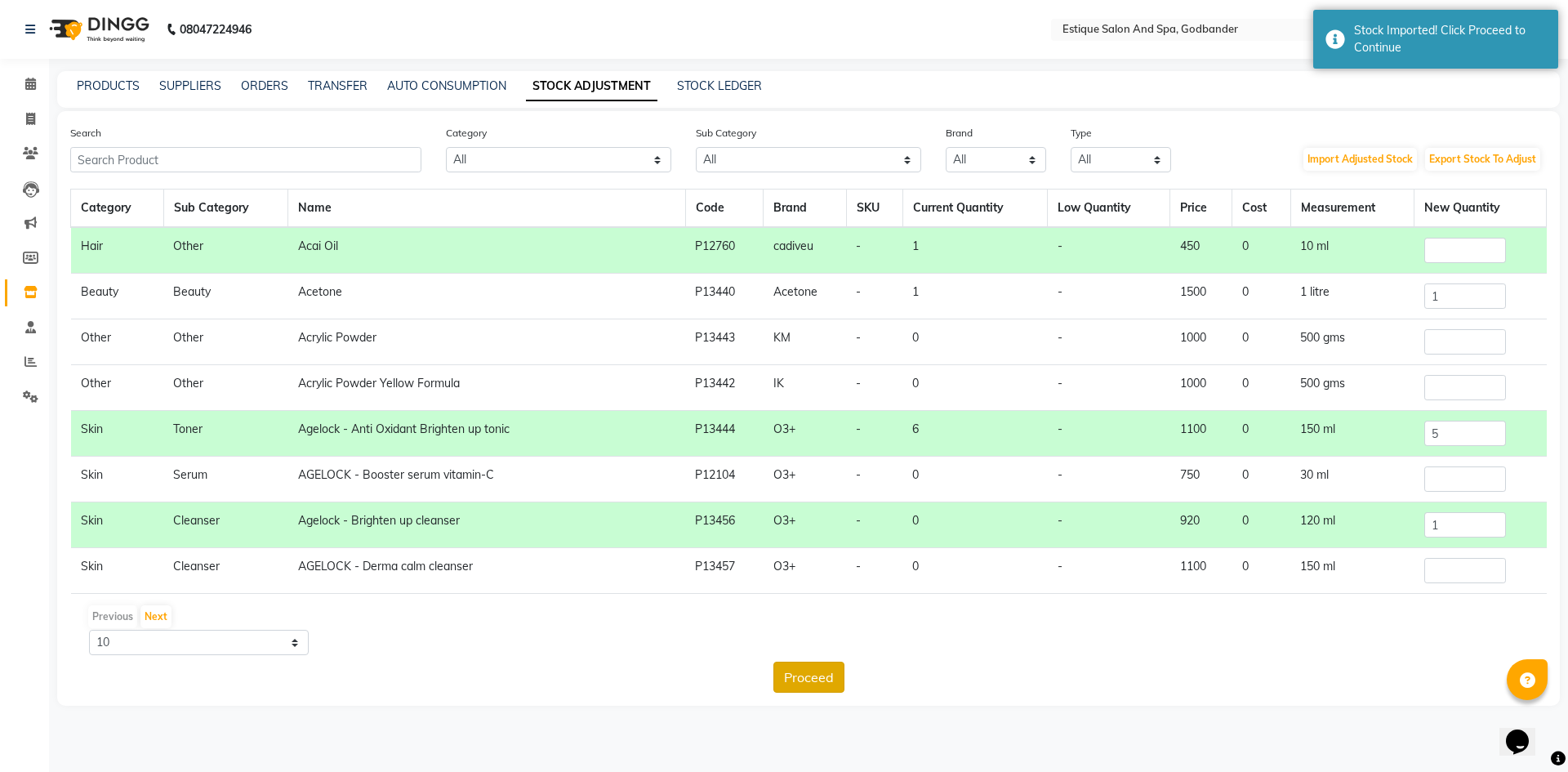
click at [819, 681] on button "Proceed" at bounding box center [809, 677] width 71 height 31
type input "0"
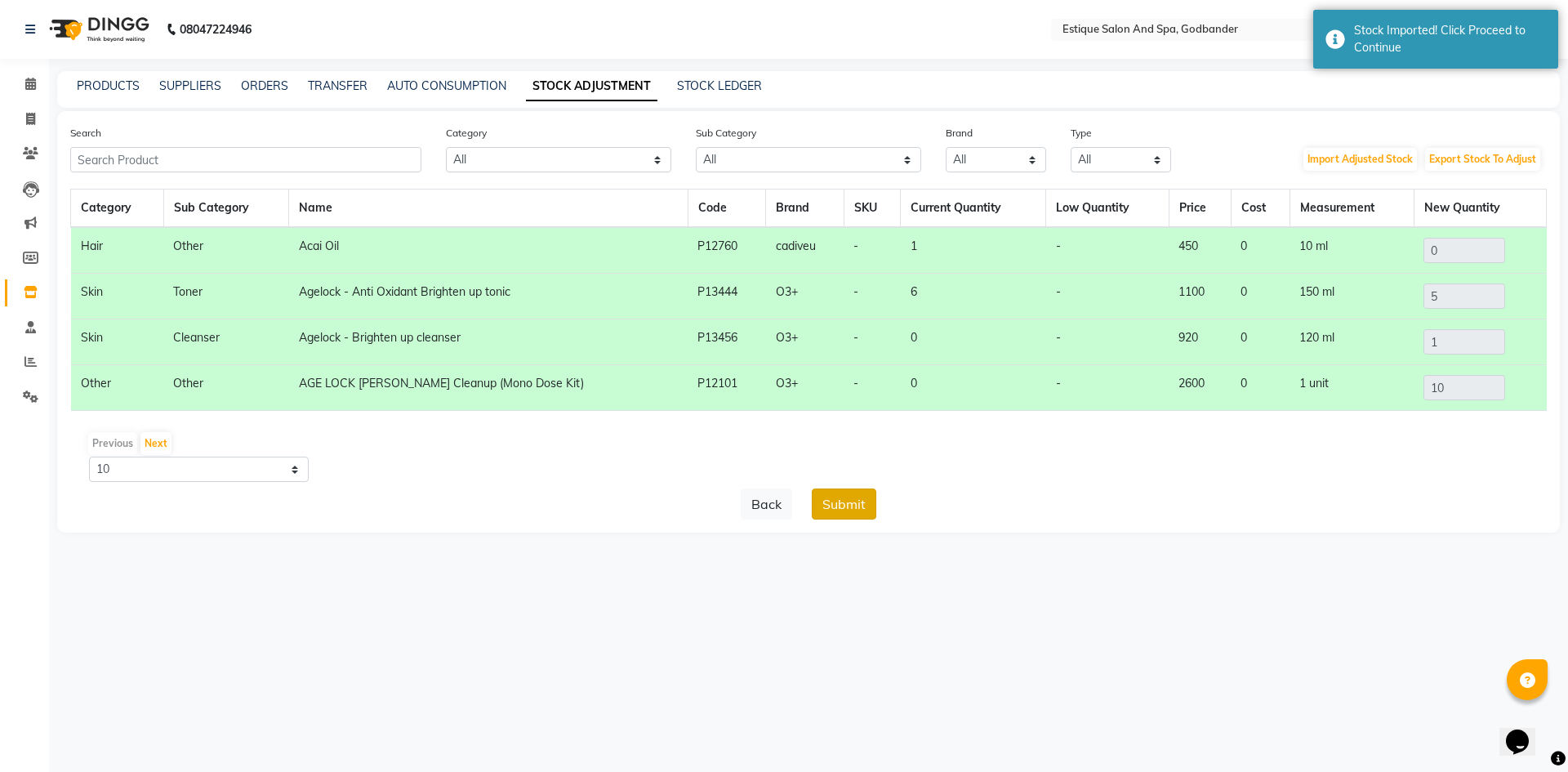
click at [826, 500] on button "Submit" at bounding box center [844, 504] width 65 height 31
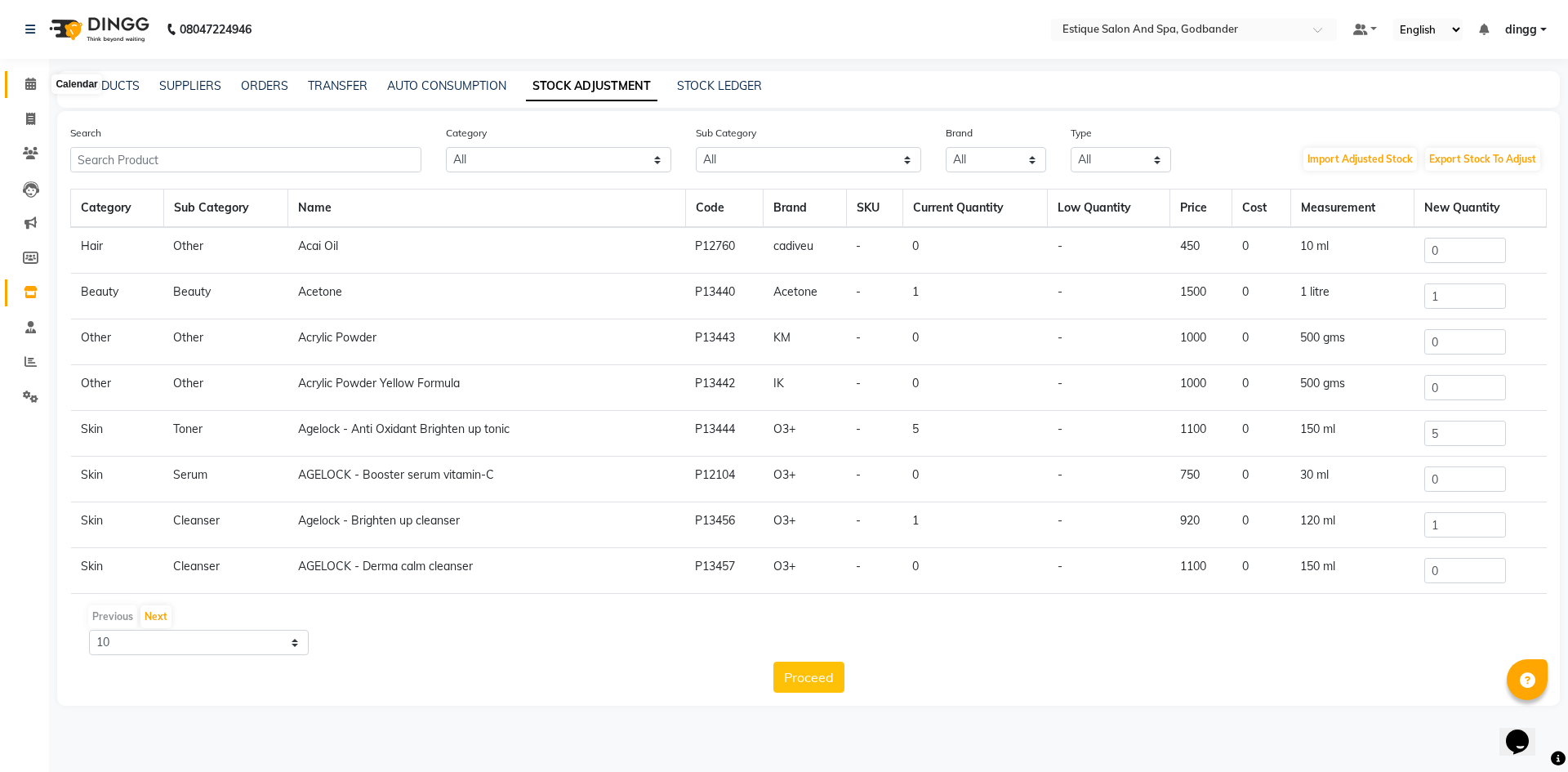
click at [28, 86] on icon at bounding box center [30, 84] width 10 height 12
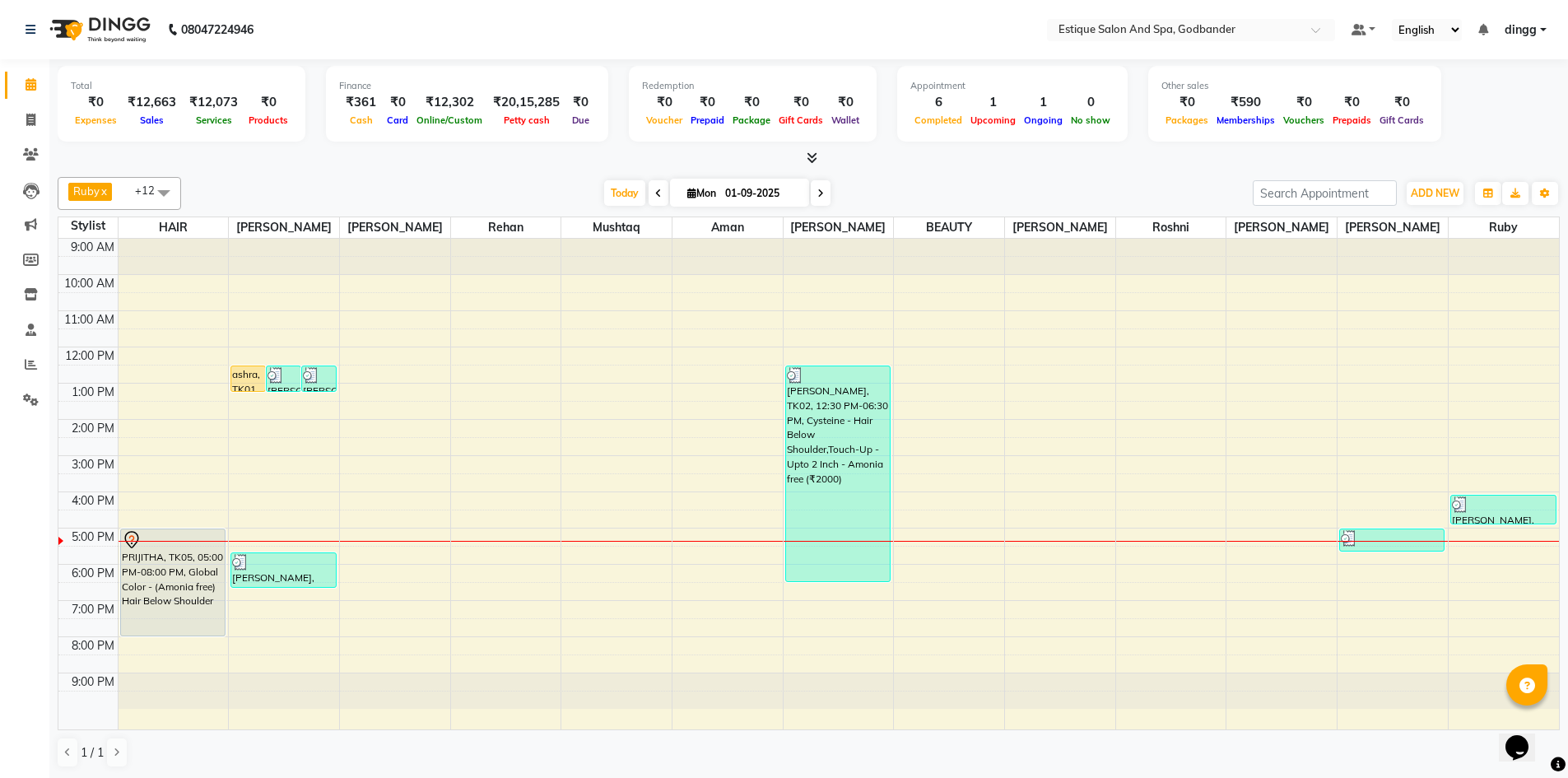
click at [1046, 525] on div "9:00 AM 10:00 AM 11:00 AM 12:00 PM 1:00 PM 2:00 PM 3:00 PM 4:00 PM 5:00 PM 6:00…" at bounding box center [808, 484] width 1500 height 490
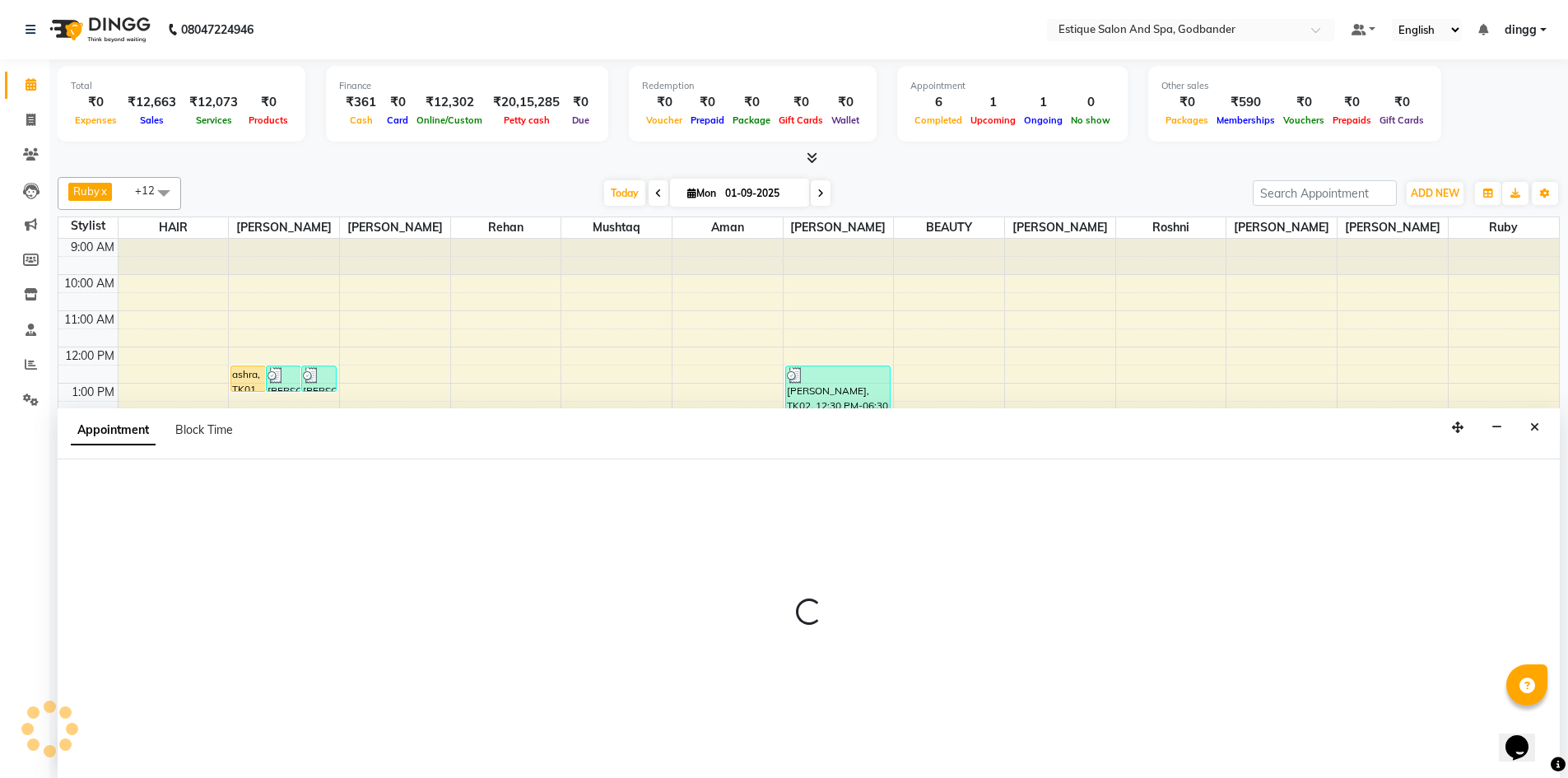
scroll to position [1, 0]
select select "44568"
select select "tentative"
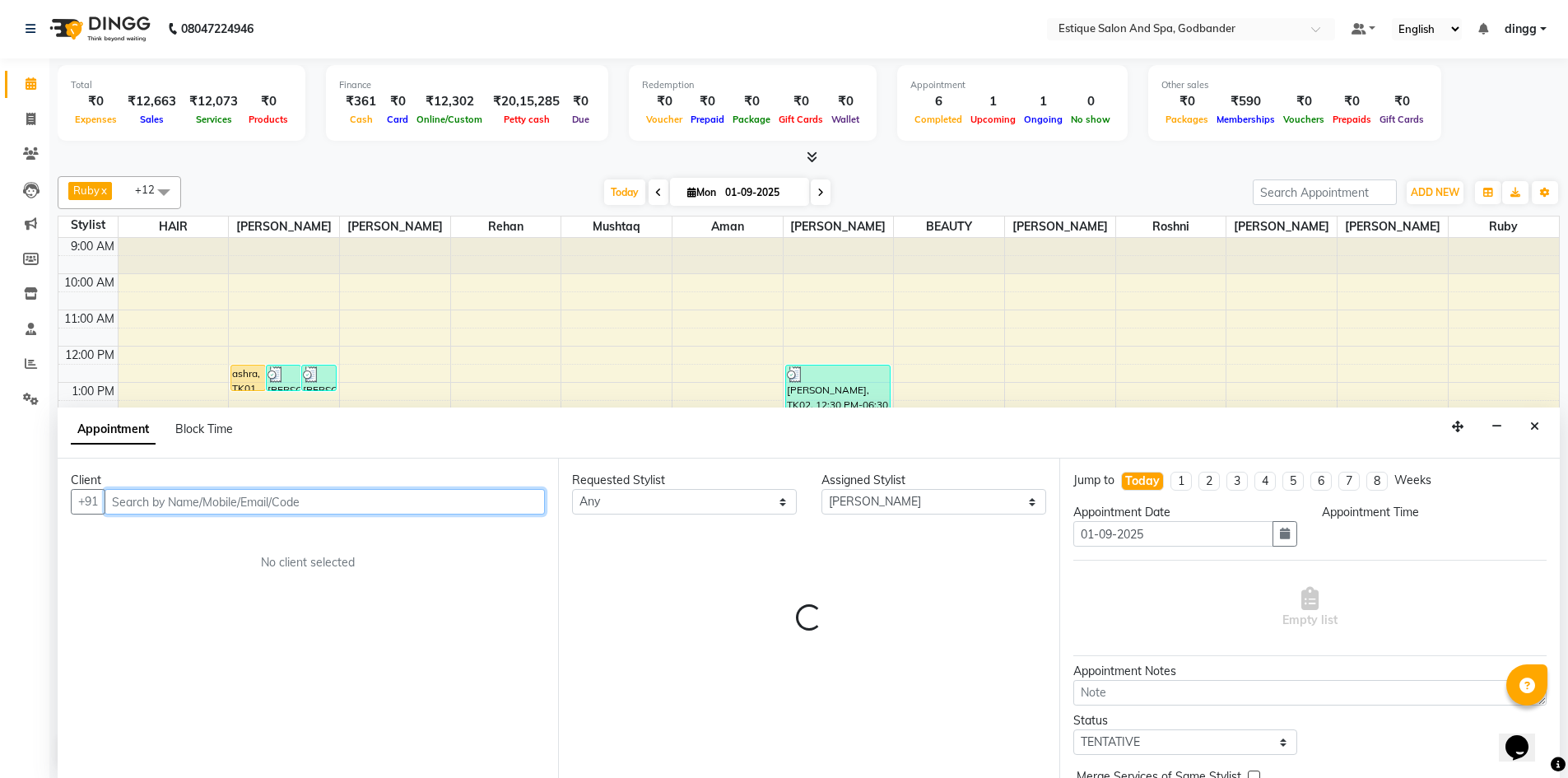
select select "990"
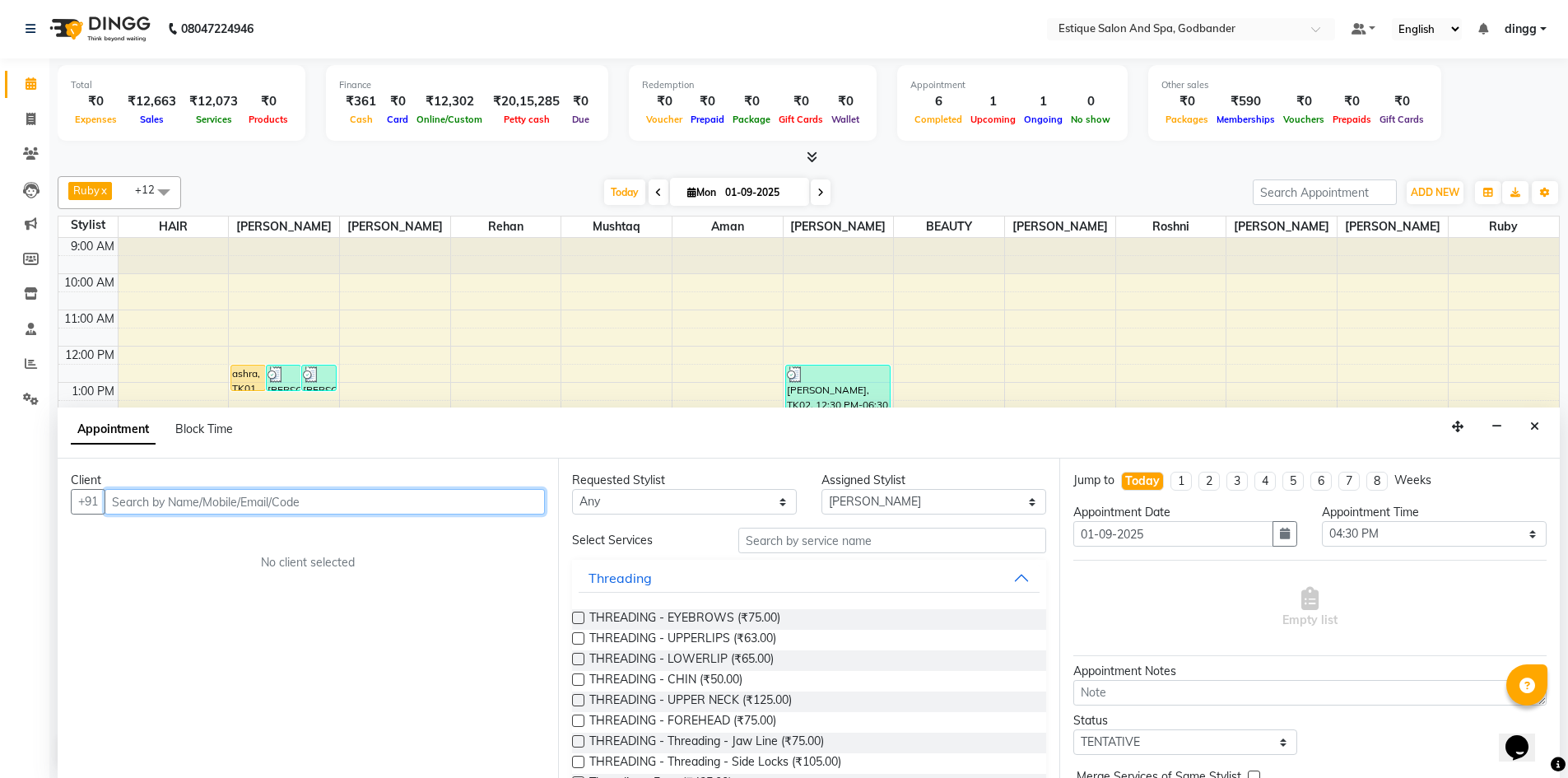
click at [167, 499] on input "text" at bounding box center [324, 501] width 440 height 25
type input "9769003893"
click at [477, 501] on button "Add Client" at bounding box center [510, 501] width 68 height 25
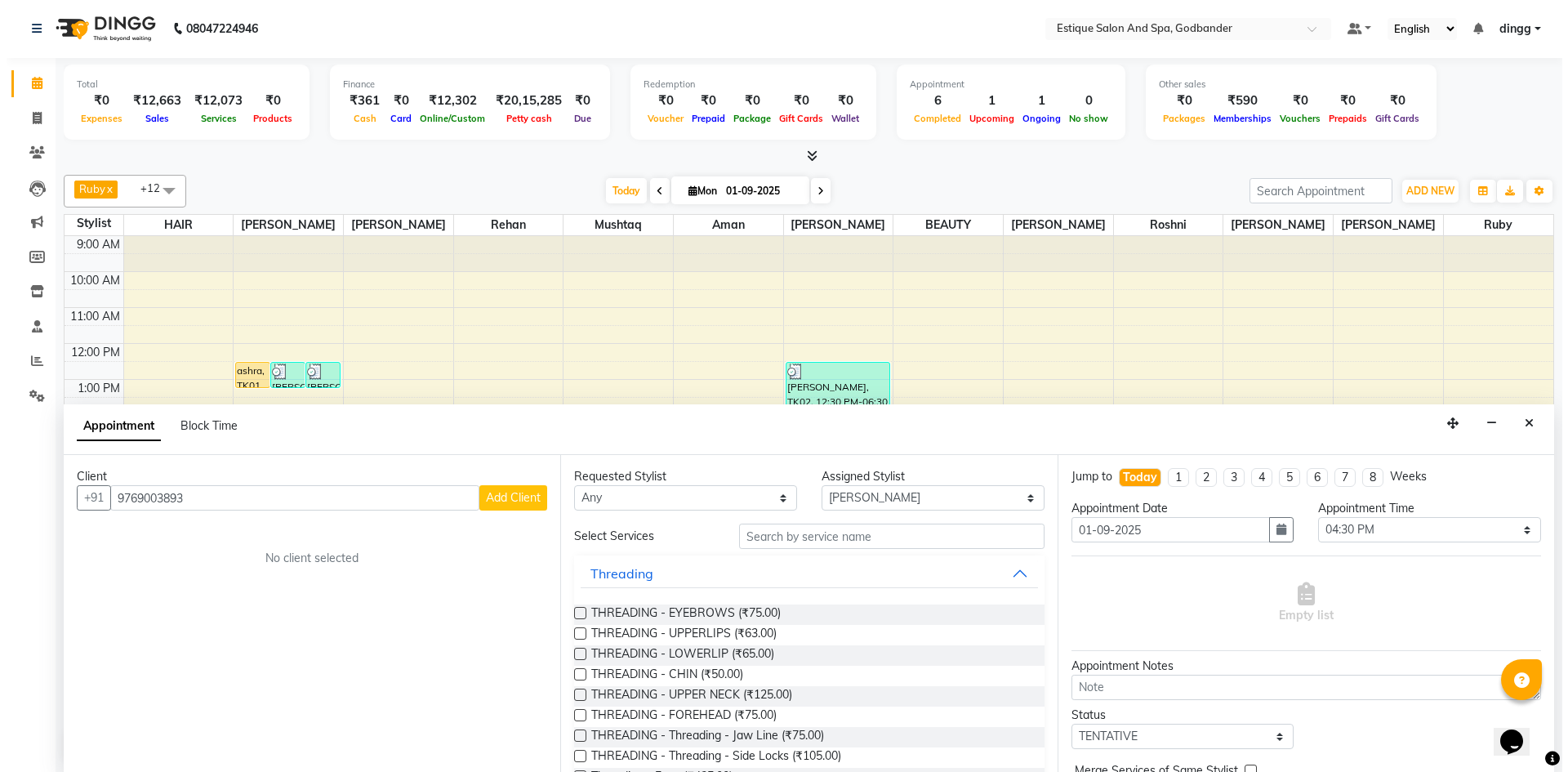
select select "22"
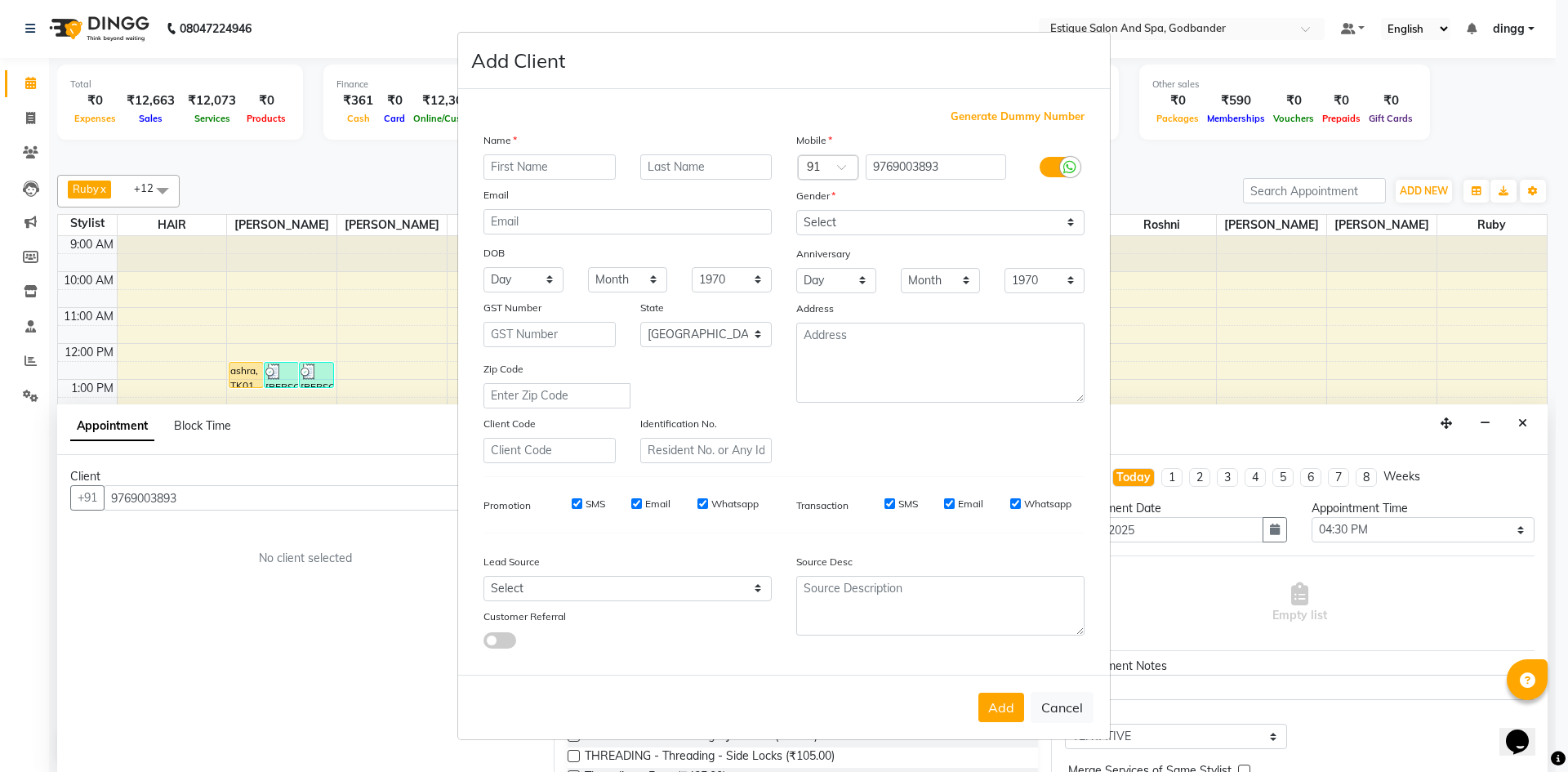
click at [521, 176] on input "text" at bounding box center [549, 167] width 132 height 25
type input "Alka"
click at [820, 223] on select "Select [DEMOGRAPHIC_DATA] [DEMOGRAPHIC_DATA] Other Prefer Not To Say" at bounding box center [940, 222] width 288 height 25
select select "[DEMOGRAPHIC_DATA]"
click at [796, 210] on select "Select [DEMOGRAPHIC_DATA] [DEMOGRAPHIC_DATA] Other Prefer Not To Say" at bounding box center [940, 222] width 288 height 25
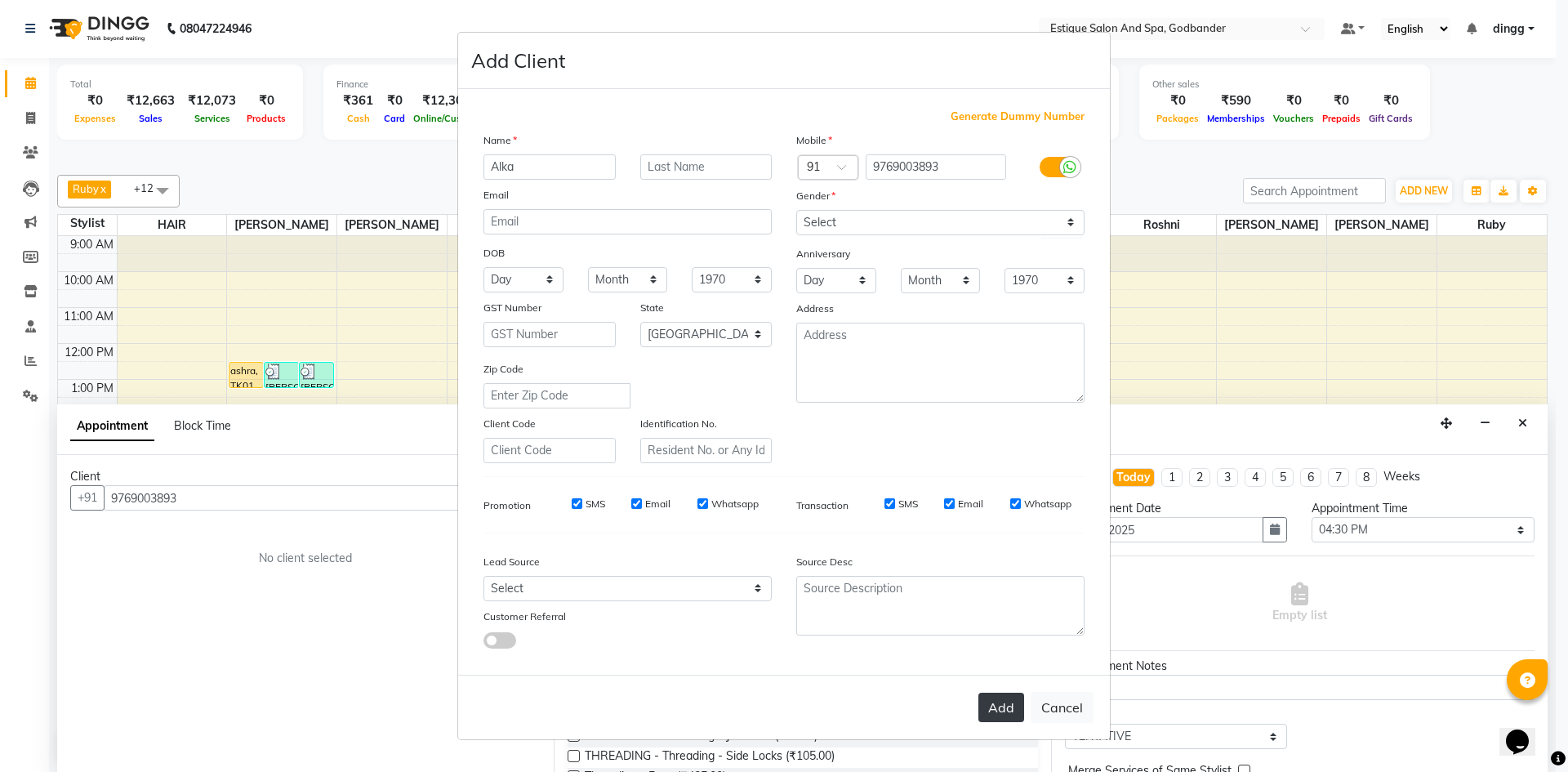
click at [999, 702] on button "Add" at bounding box center [1001, 707] width 46 height 29
select select
select select "null"
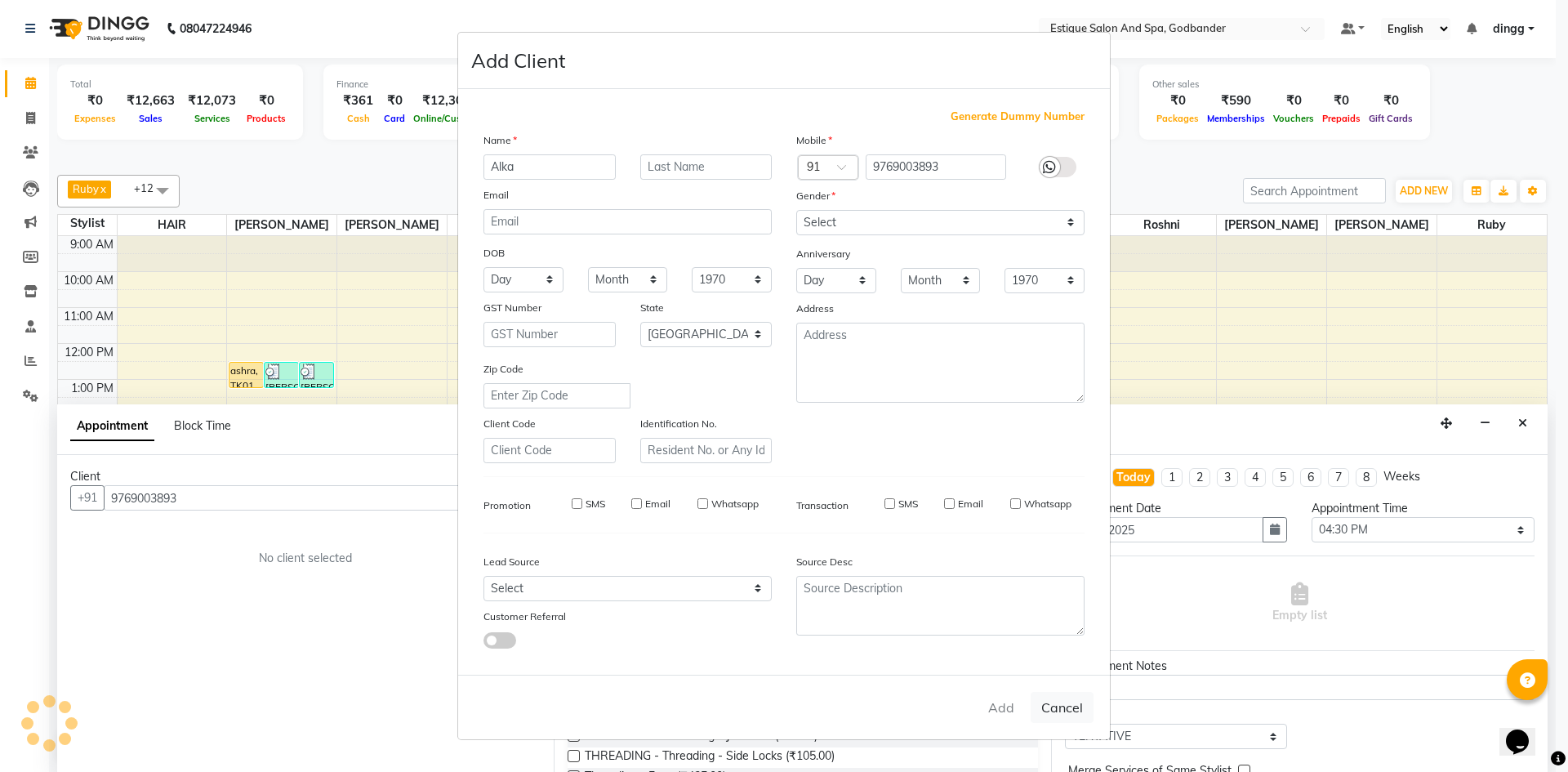
select select
checkbox input "false"
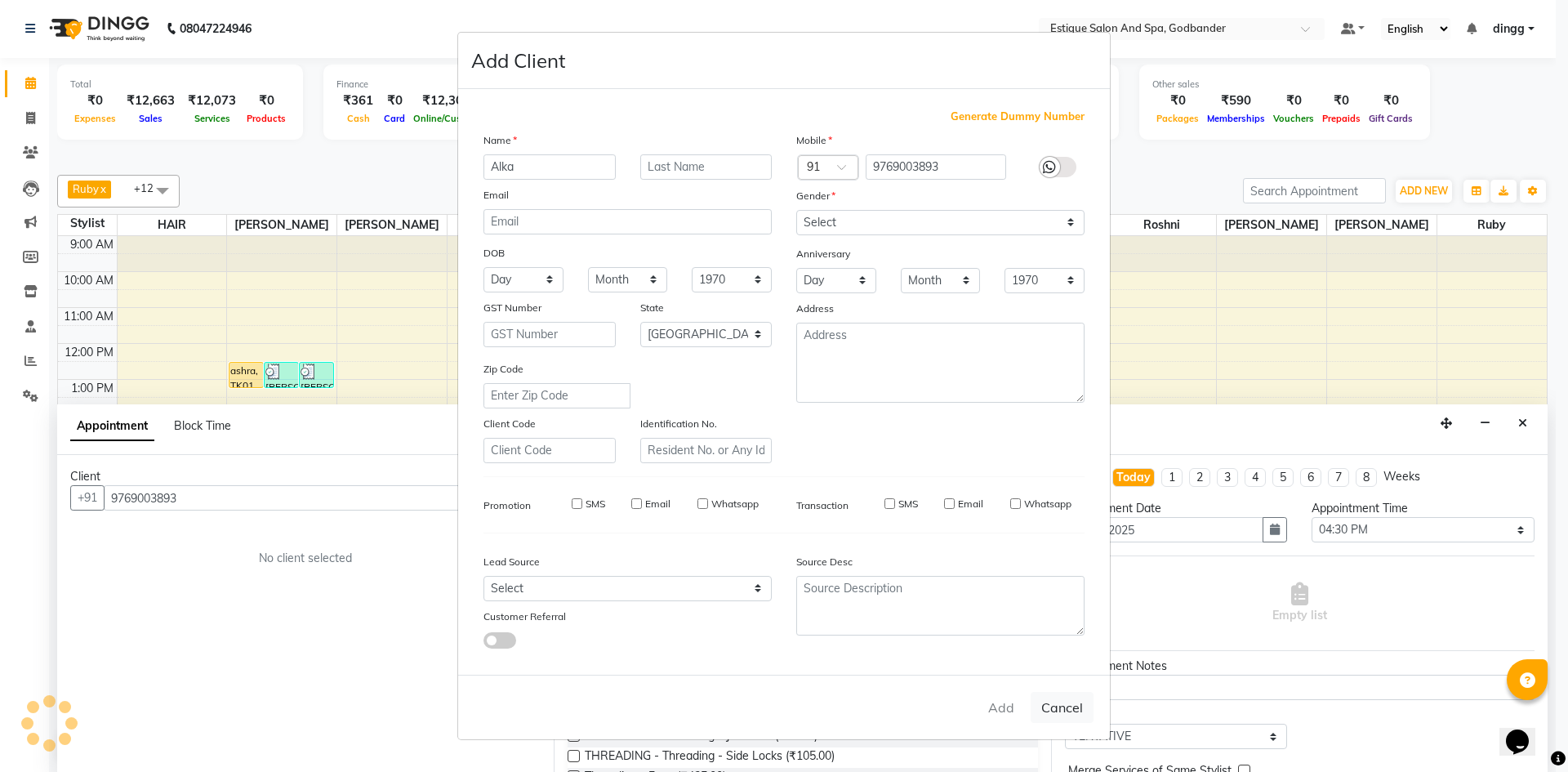
checkbox input "false"
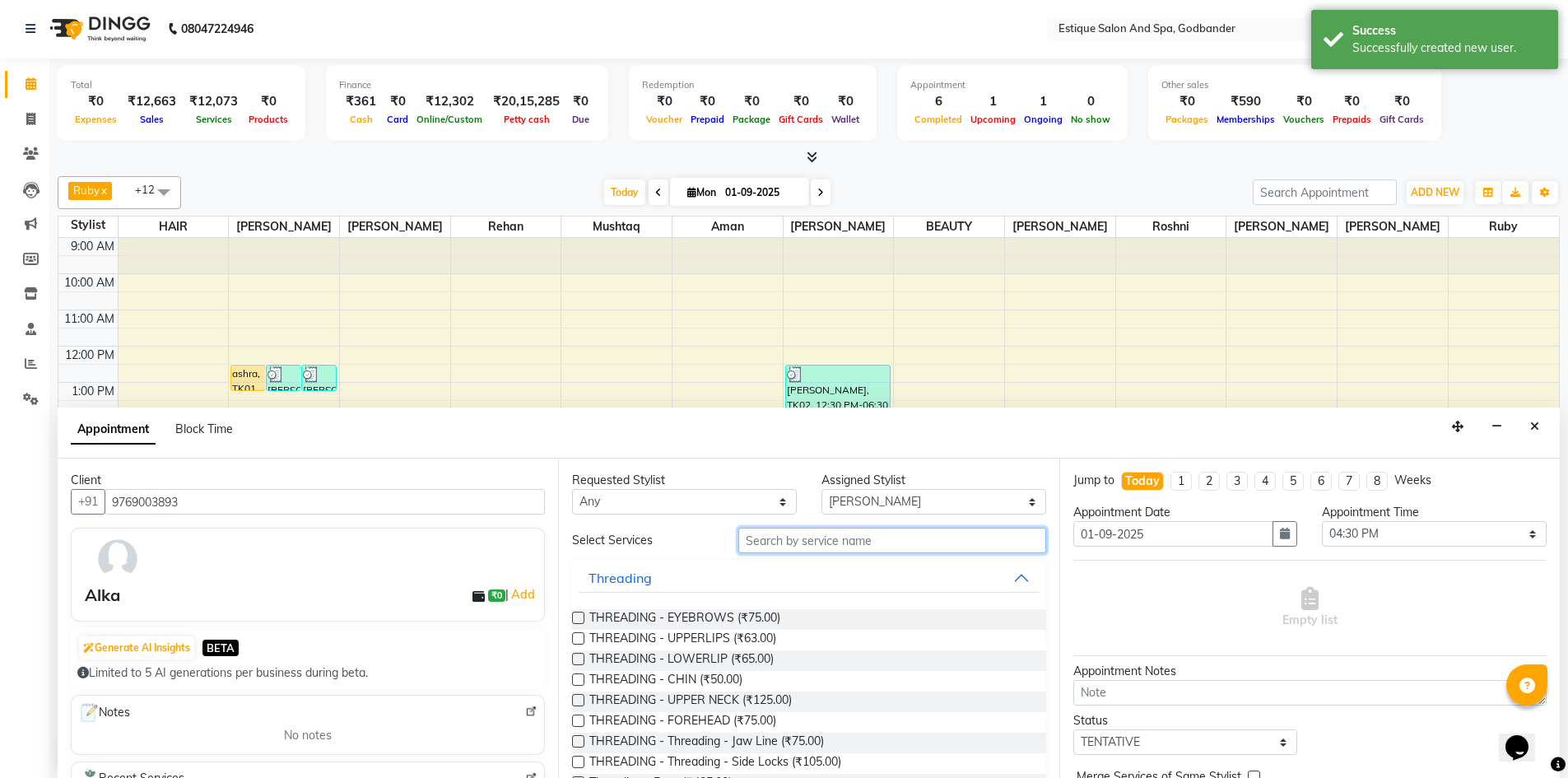
click at [792, 547] on input "text" at bounding box center [891, 540] width 308 height 25
type input "th"
click at [574, 620] on label at bounding box center [578, 618] width 12 height 12
click at [574, 620] on input "checkbox" at bounding box center [578, 619] width 10 height 10
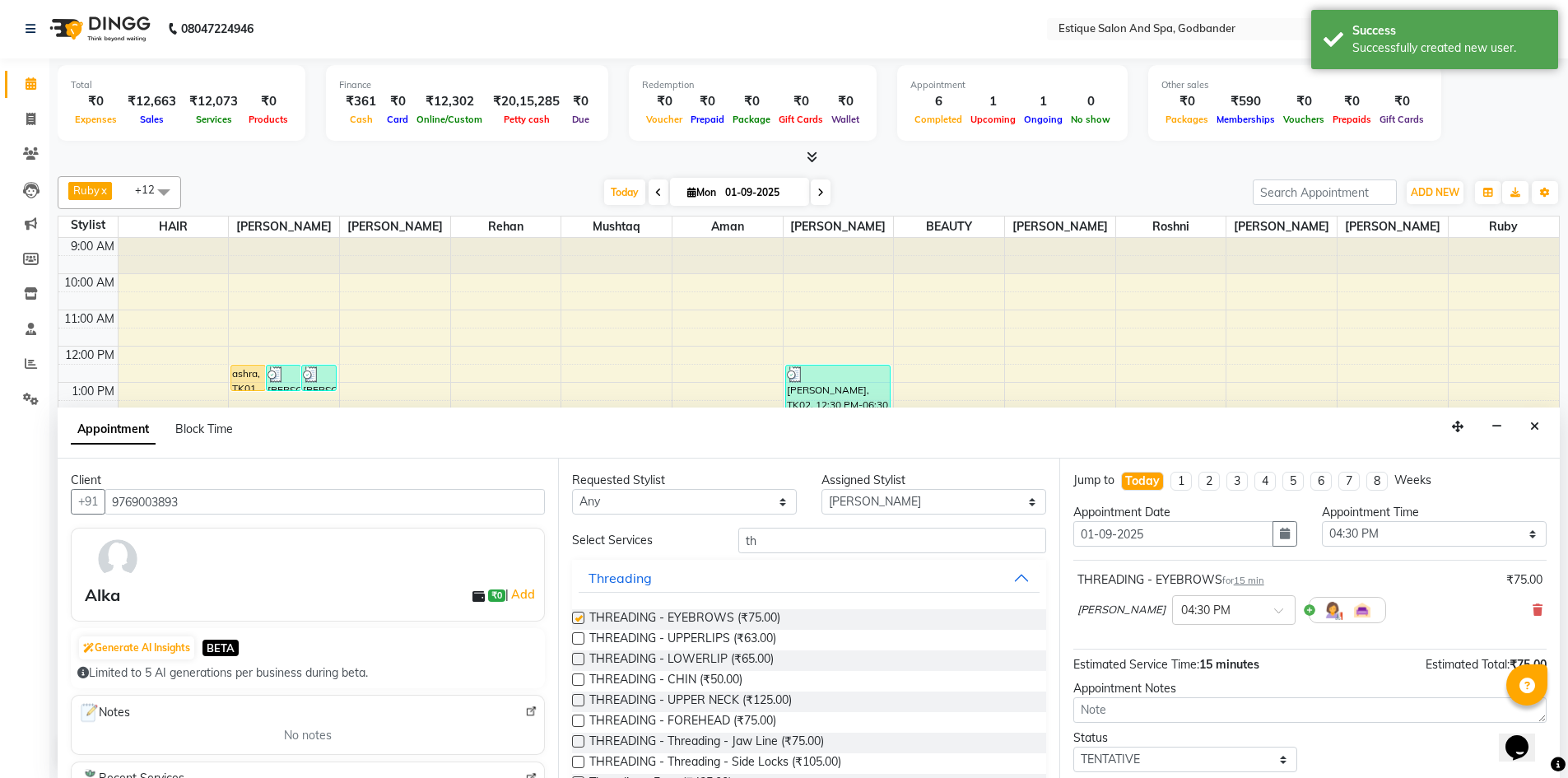
checkbox input "false"
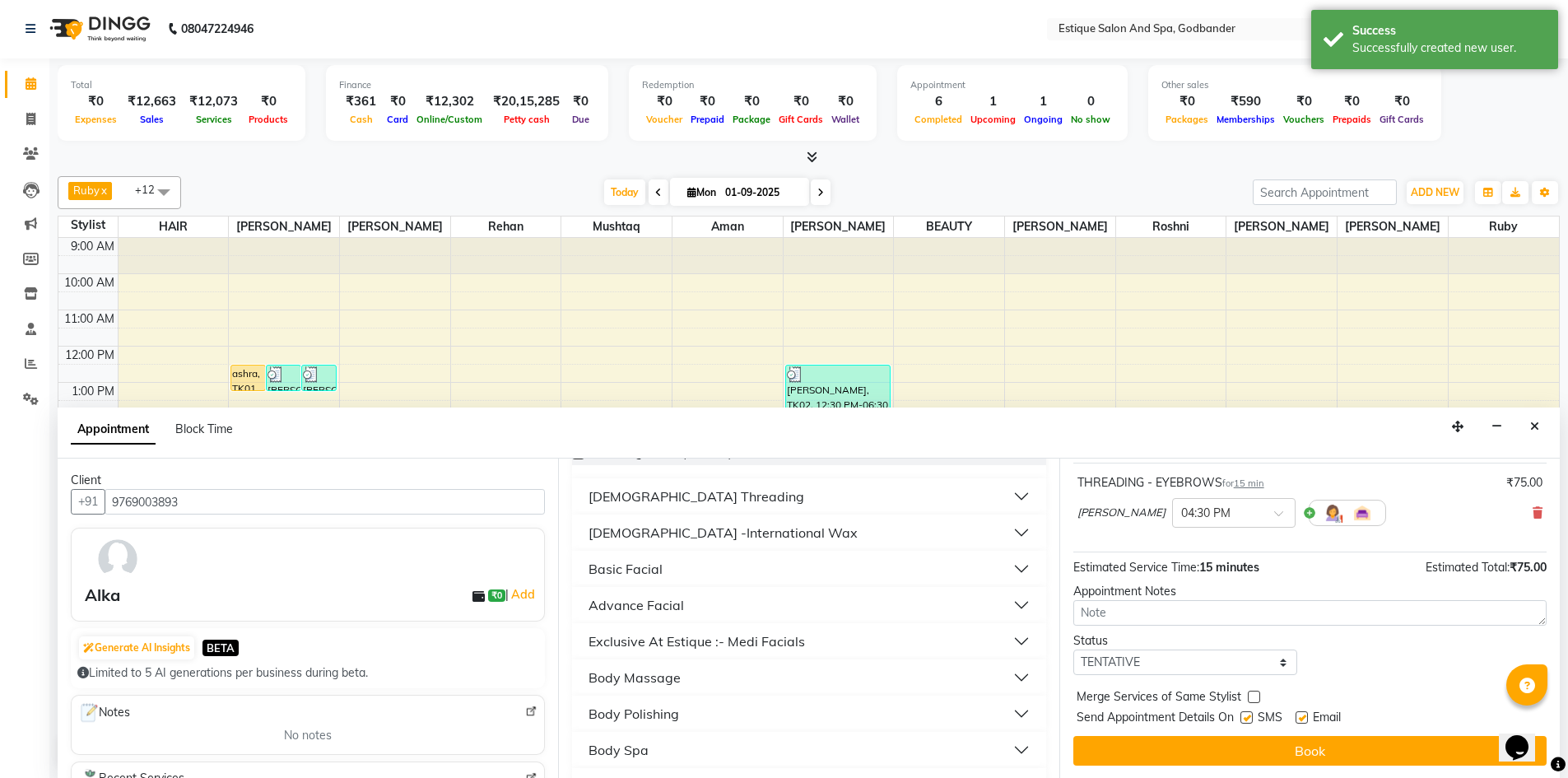
scroll to position [98, 0]
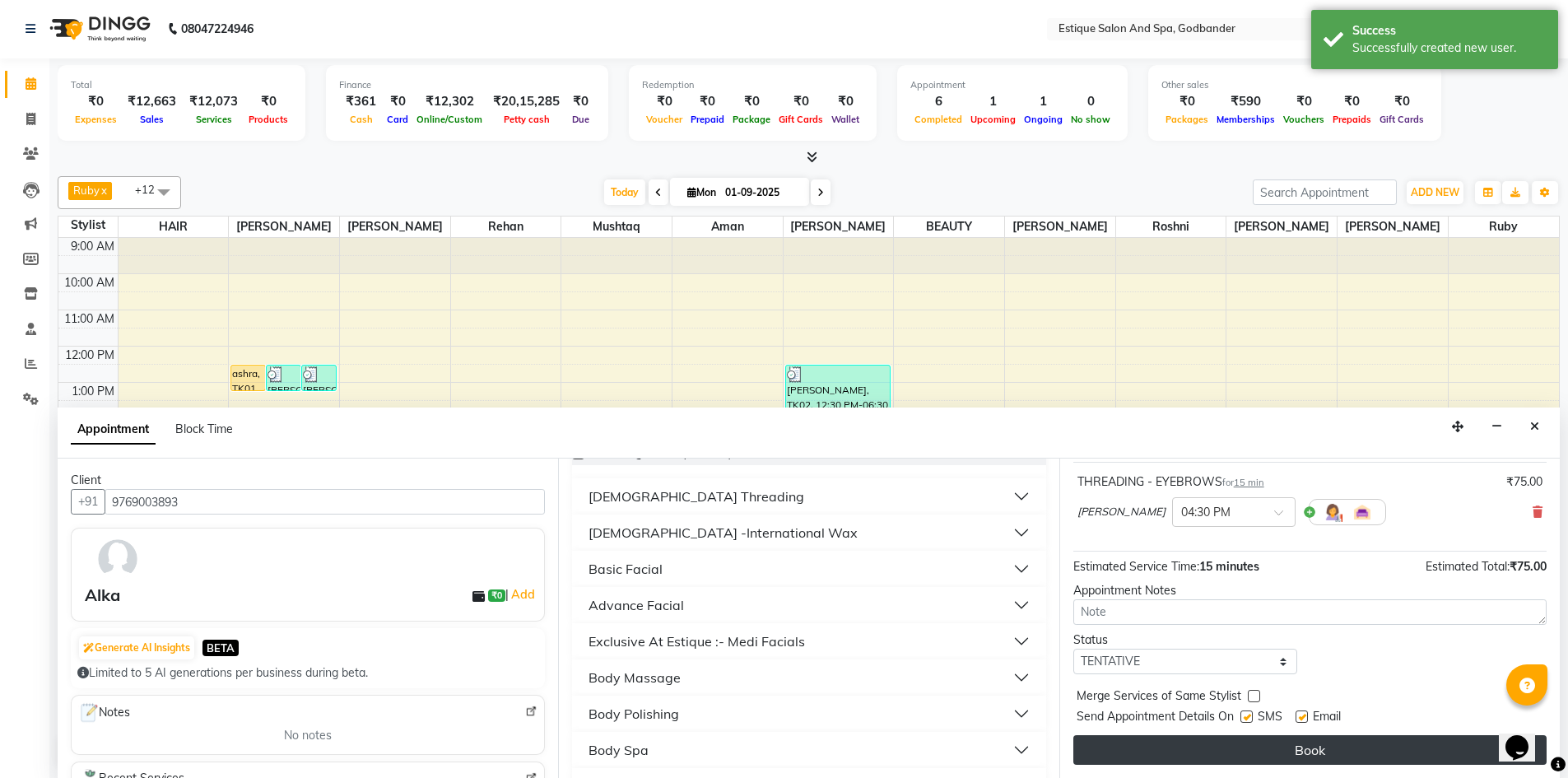
click at [1119, 754] on button "Book" at bounding box center [1309, 750] width 473 height 30
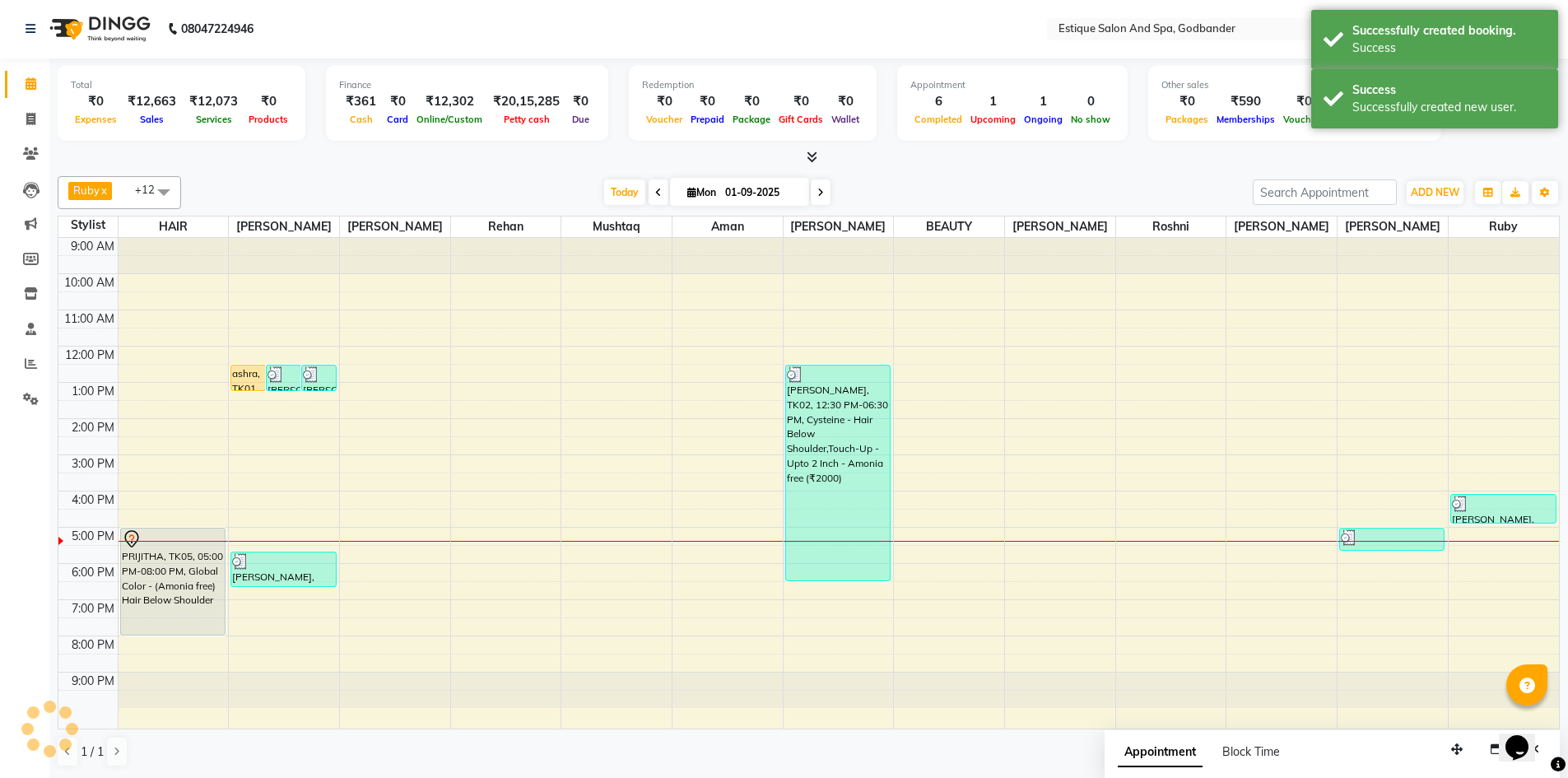
scroll to position [0, 0]
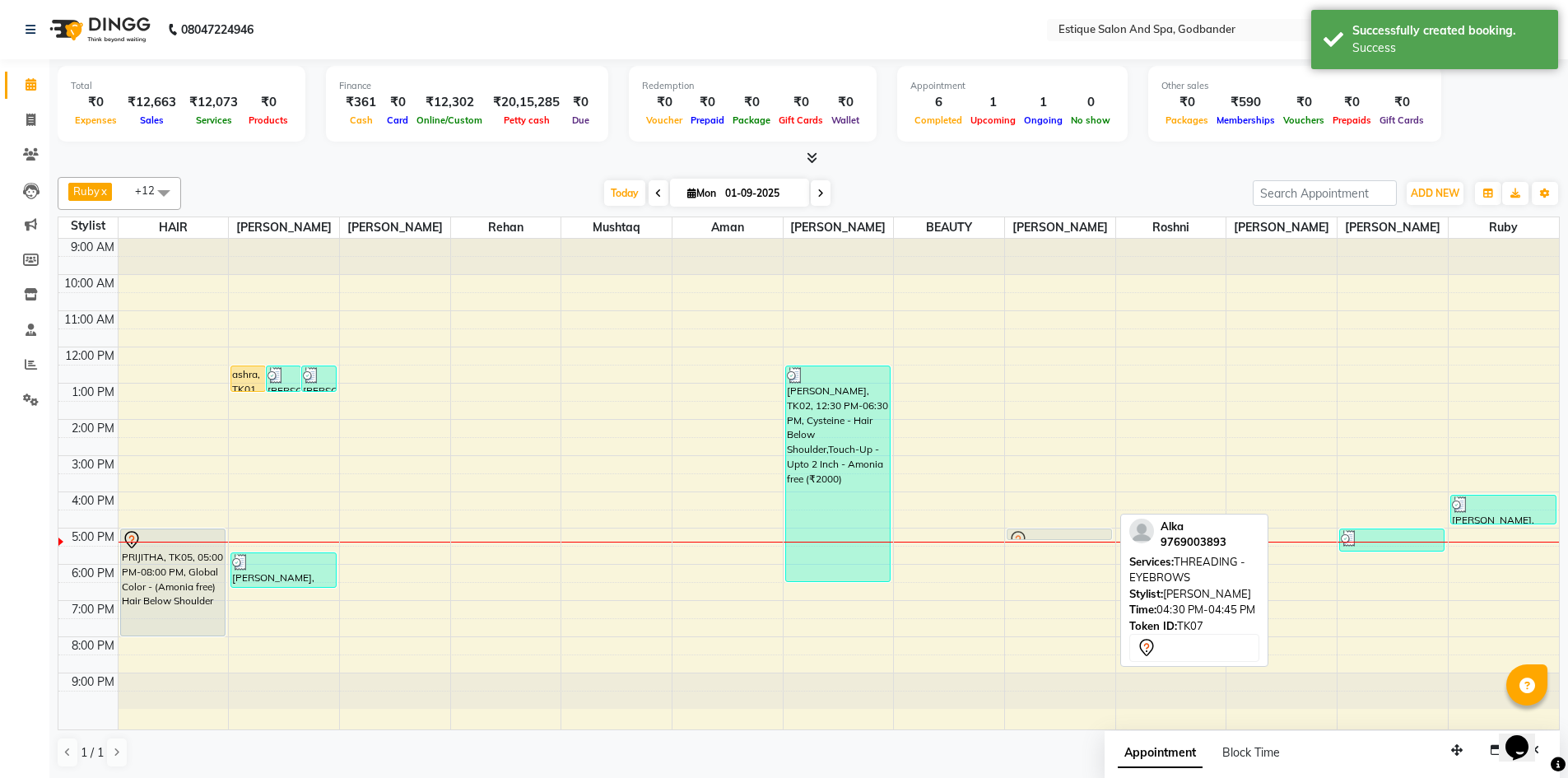
drag, startPoint x: 1047, startPoint y: 514, endPoint x: 1051, endPoint y: 544, distance: 30.3
click at [1051, 544] on div "9:00 AM 10:00 AM 11:00 AM 12:00 PM 1:00 PM 2:00 PM 3:00 PM 4:00 PM 5:00 PM 6:00…" at bounding box center [808, 484] width 1500 height 490
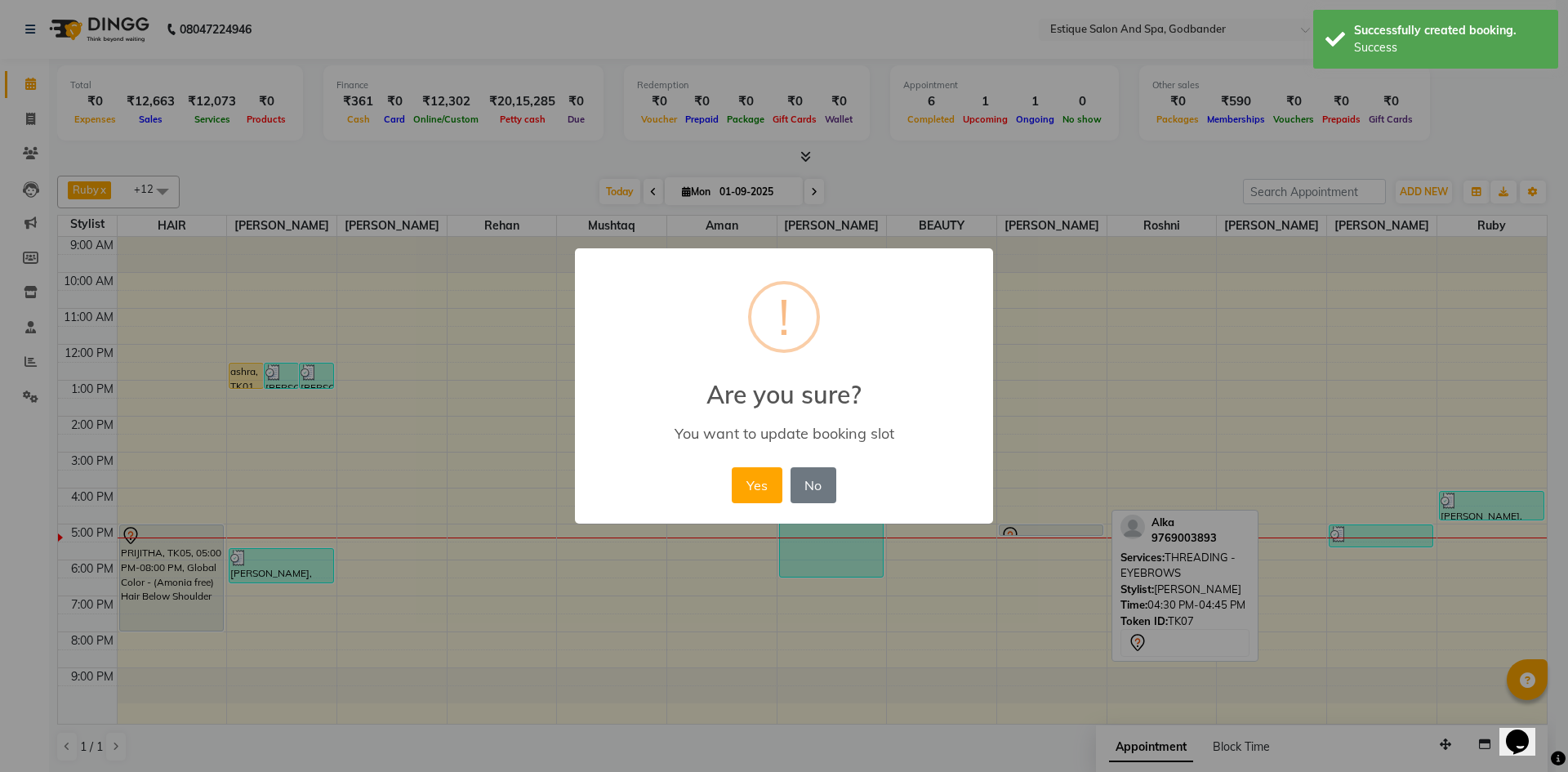
drag, startPoint x: 753, startPoint y: 494, endPoint x: 856, endPoint y: 519, distance: 106.0
click at [755, 494] on button "Yes" at bounding box center [756, 485] width 50 height 36
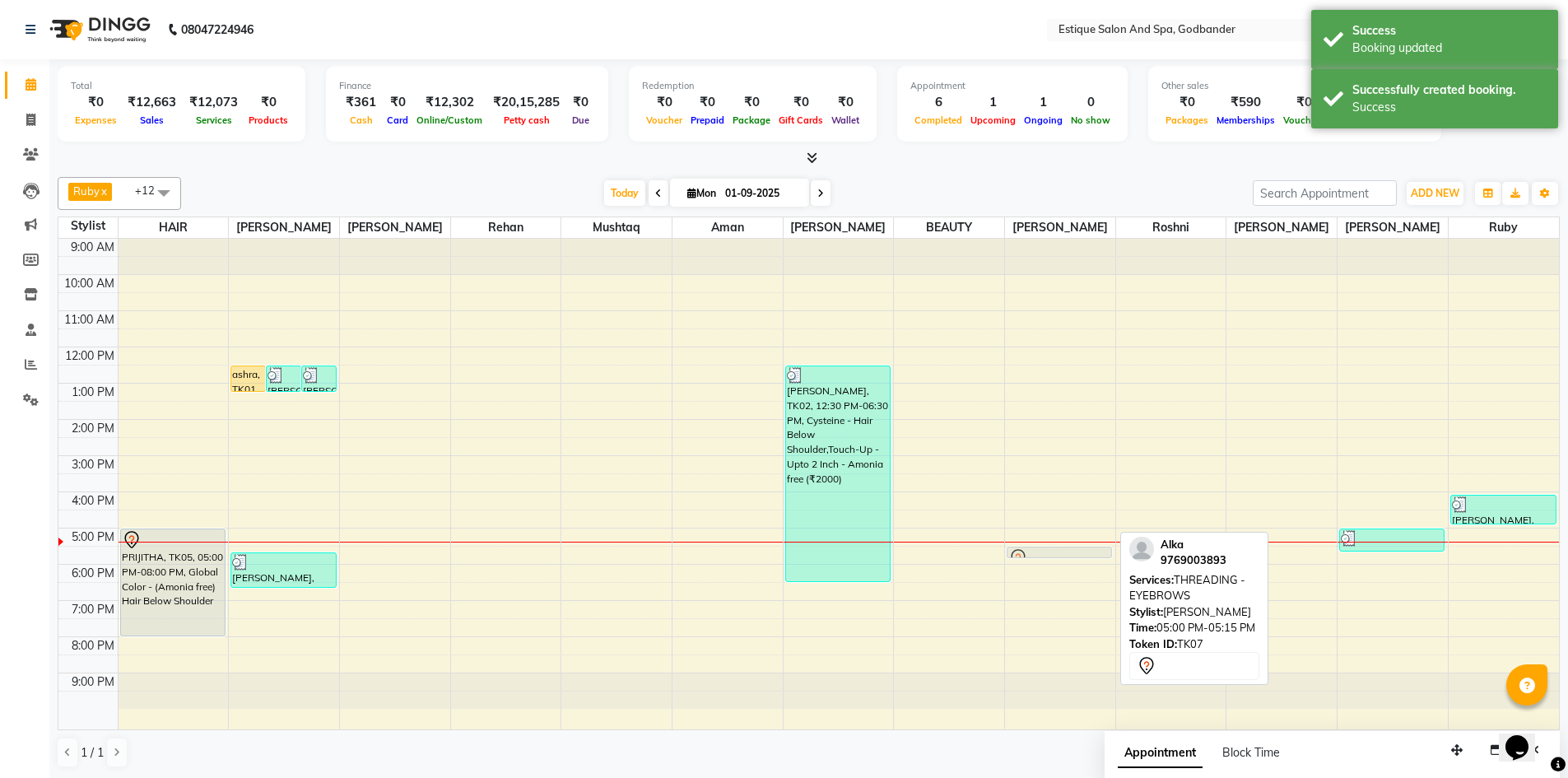
drag, startPoint x: 1058, startPoint y: 533, endPoint x: 1058, endPoint y: 545, distance: 12.0
click at [1059, 552] on div "Alka, TK07, 05:00 PM-05:15 PM, THREADING - EYEBROWS Alka, TK07, 05:00 PM-05:15 …" at bounding box center [1060, 484] width 111 height 490
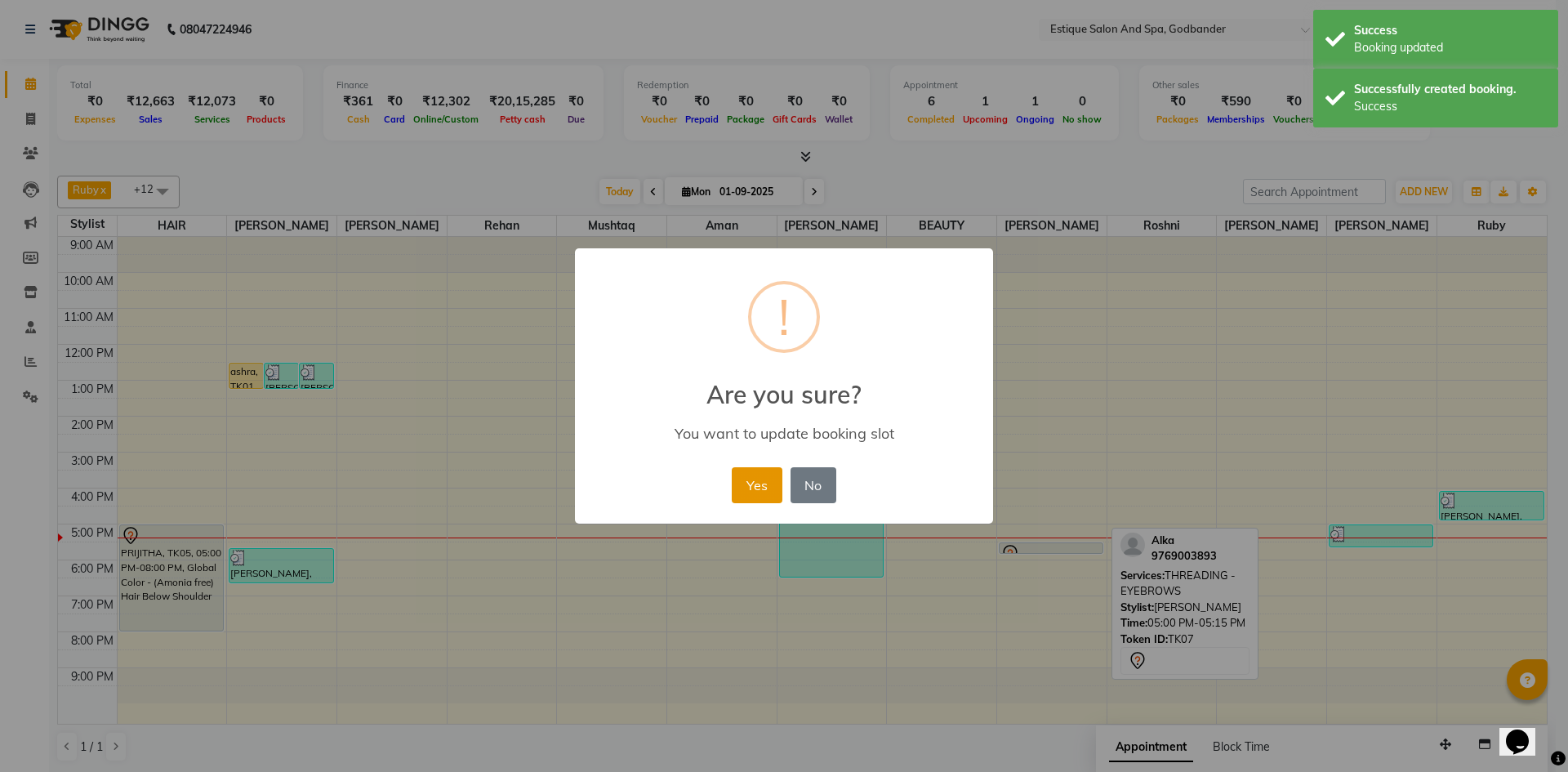
click at [763, 481] on button "Yes" at bounding box center [756, 485] width 50 height 36
